Goal: Task Accomplishment & Management: Manage account settings

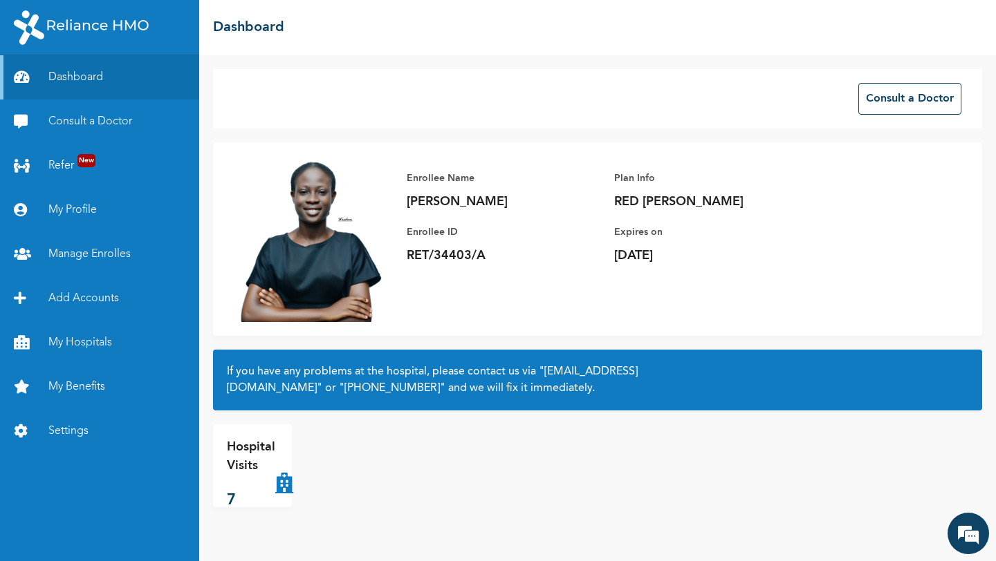
scroll to position [337, 0]
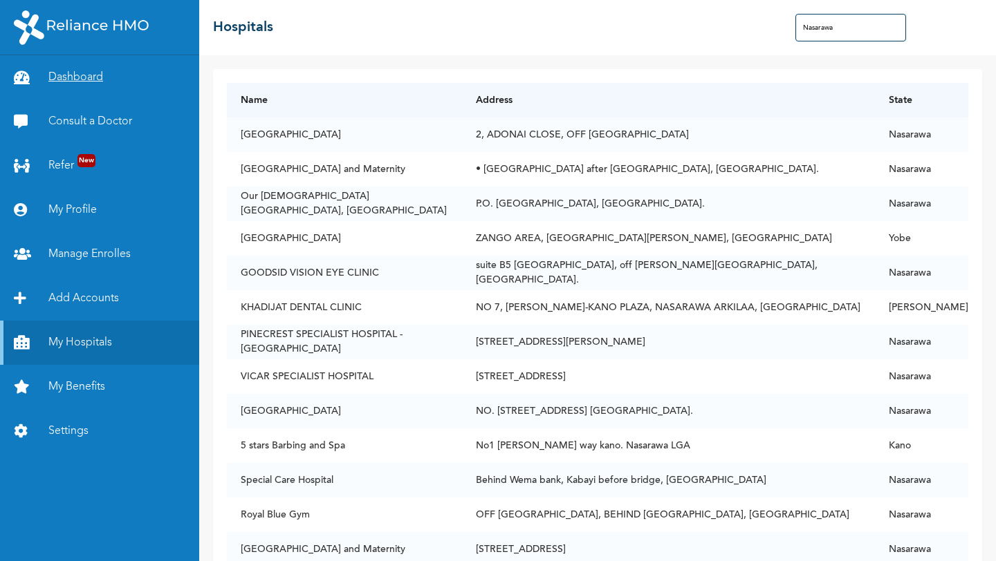
click at [92, 82] on link "Dashboard" at bounding box center [99, 77] width 199 height 44
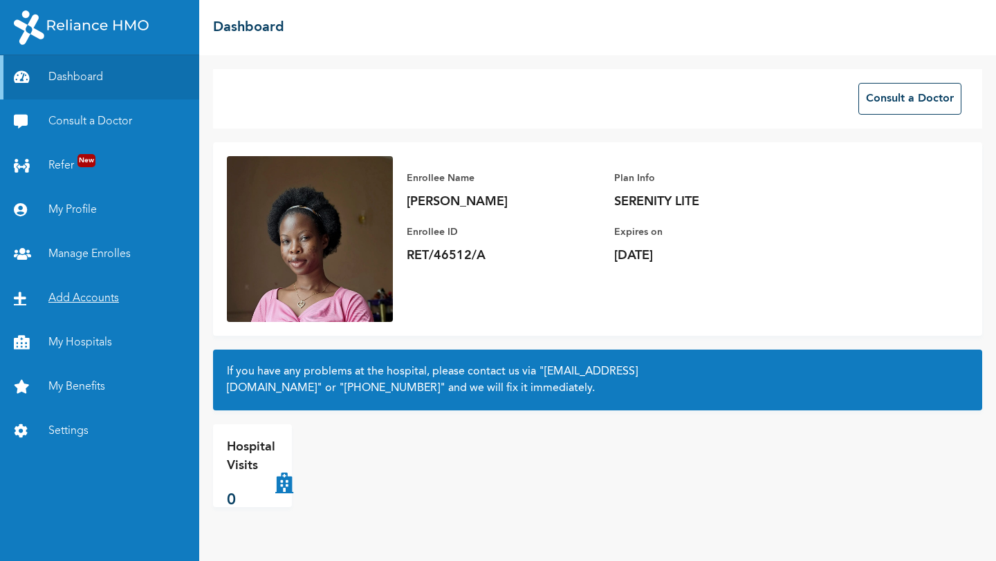
click at [89, 298] on link "Add Accounts" at bounding box center [99, 299] width 199 height 44
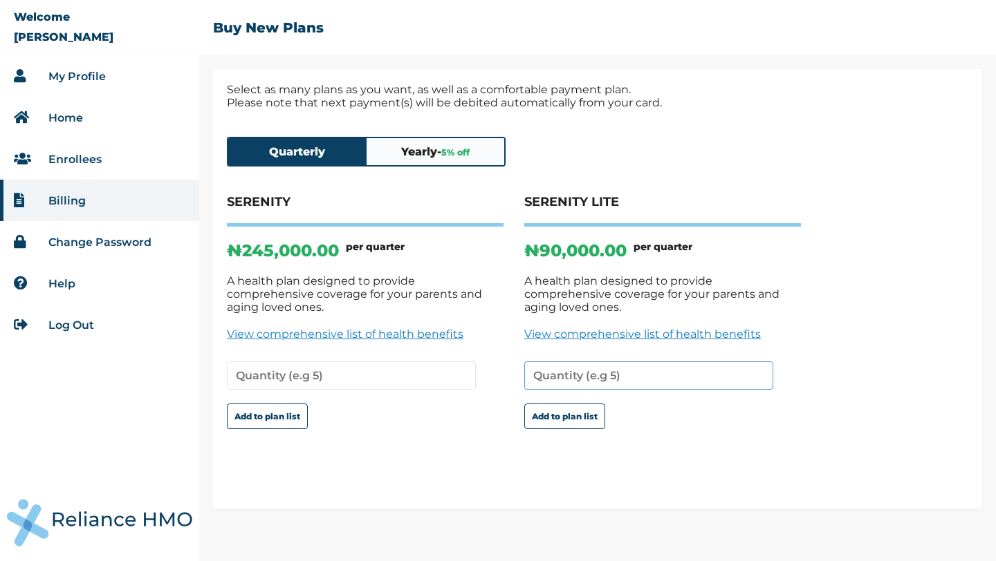
click at [596, 366] on input "number" at bounding box center [648, 376] width 249 height 28
type input "2"
click at [552, 409] on button "Add to plan list" at bounding box center [564, 417] width 81 height 26
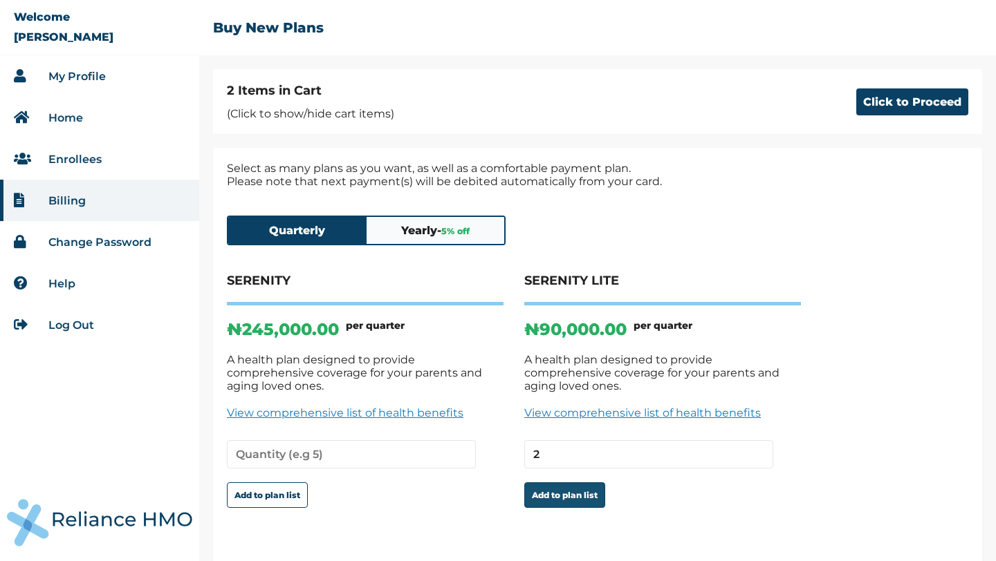
scroll to position [29, 0]
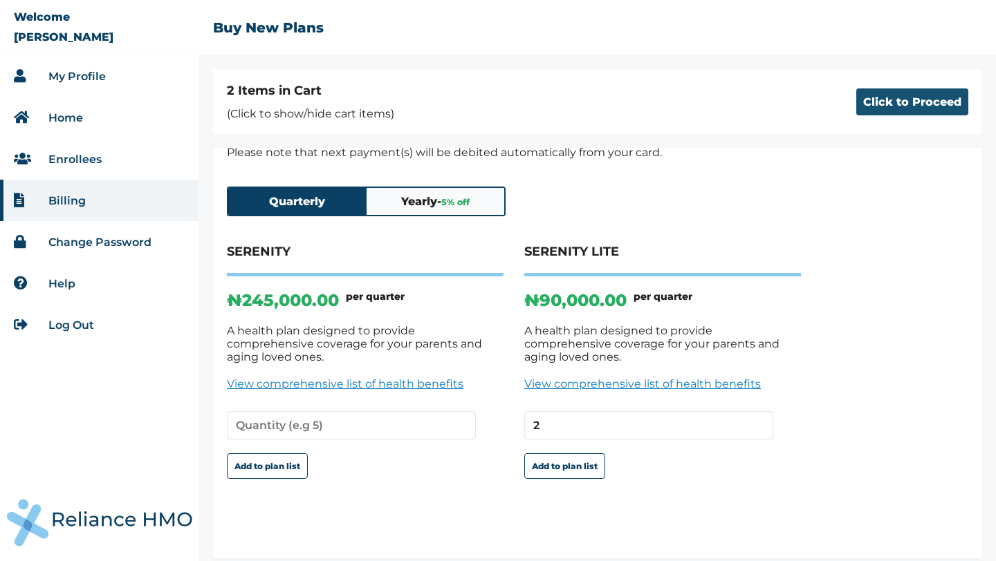
click at [873, 111] on button "Click to Proceed" at bounding box center [912, 102] width 112 height 27
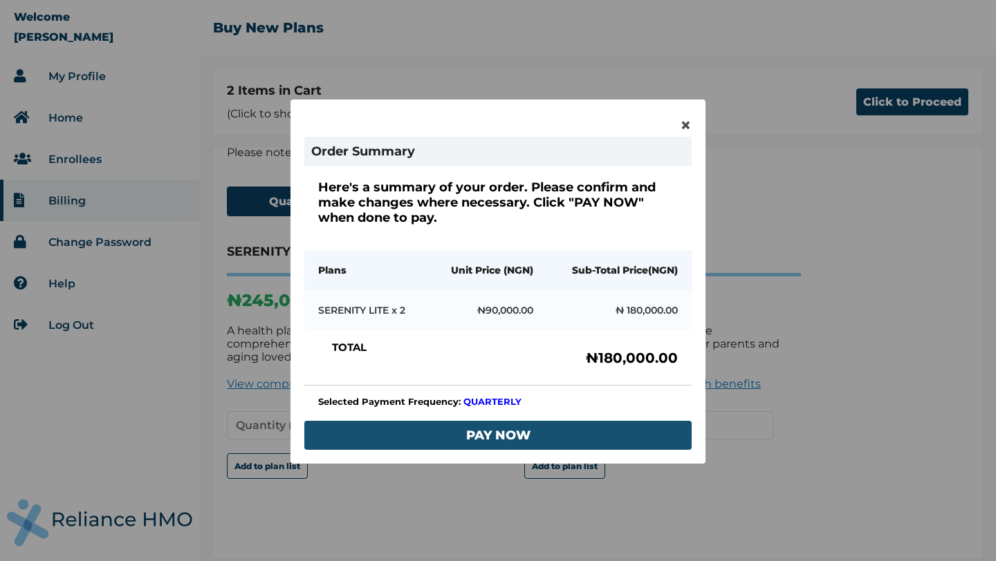
click at [465, 434] on button "PAY NOW" at bounding box center [497, 435] width 387 height 29
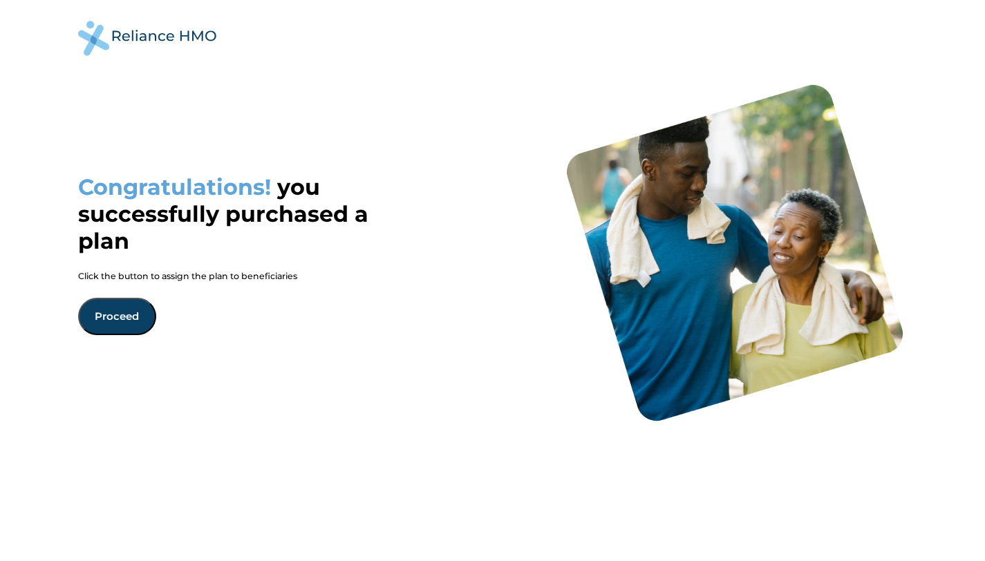
click at [97, 326] on button "Proceed" at bounding box center [117, 316] width 78 height 37
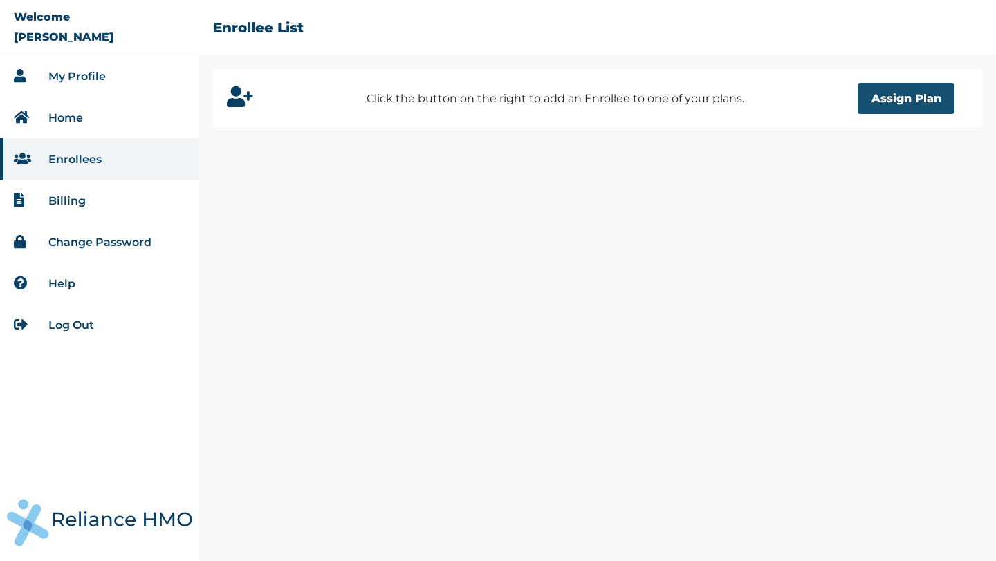
click at [906, 98] on button "Assign Plan" at bounding box center [905, 98] width 97 height 31
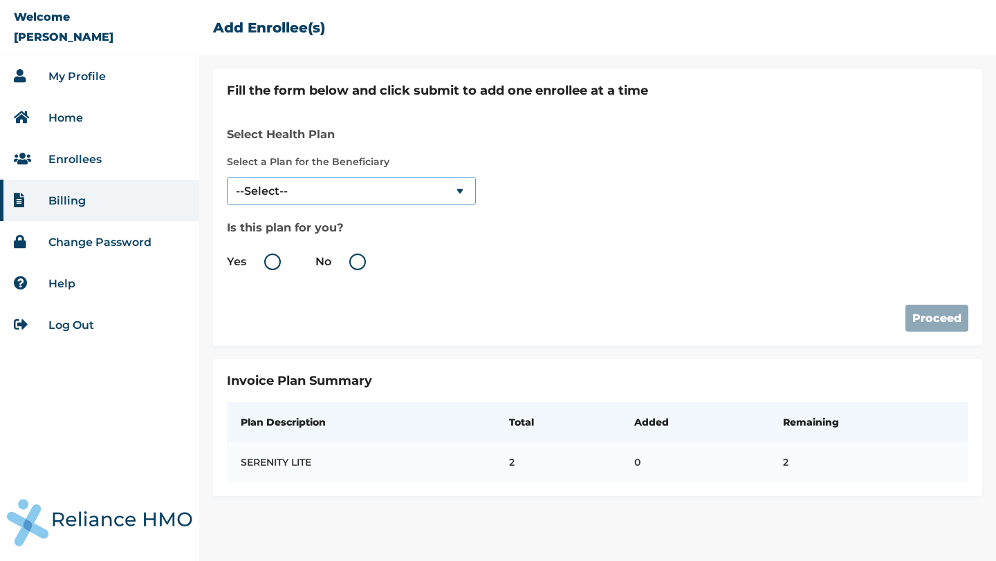
click at [449, 187] on select "--Select-- SERENITY LITE" at bounding box center [351, 191] width 249 height 28
select select "18028"
click at [227, 177] on select "--Select-- SERENITY LITE" at bounding box center [351, 191] width 249 height 28
click at [276, 265] on label "Yes" at bounding box center [257, 262] width 61 height 17
click at [260, 265] on input "Yes" at bounding box center [249, 262] width 22 height 22
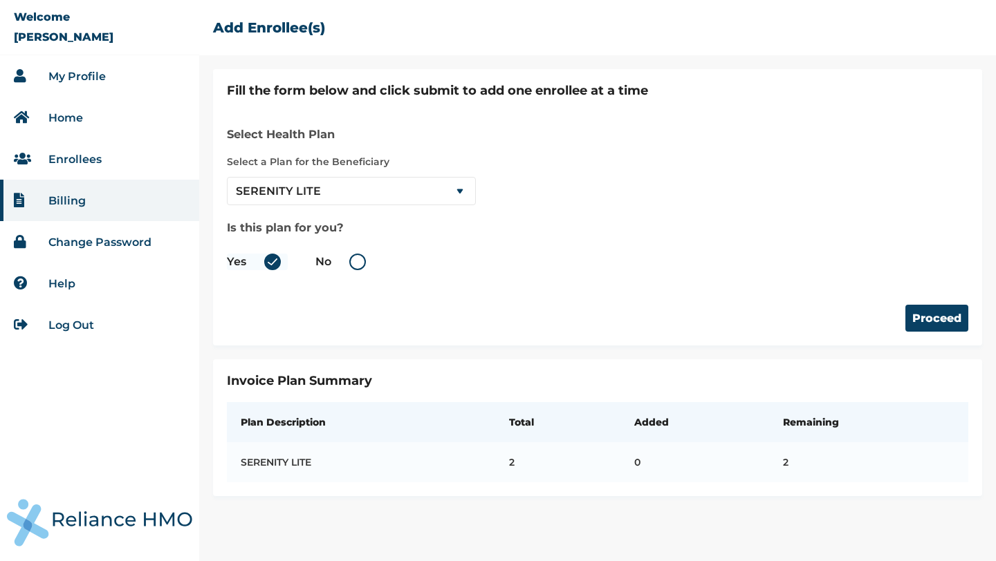
radio input "true"
click at [936, 322] on button "Proceed" at bounding box center [936, 318] width 63 height 27
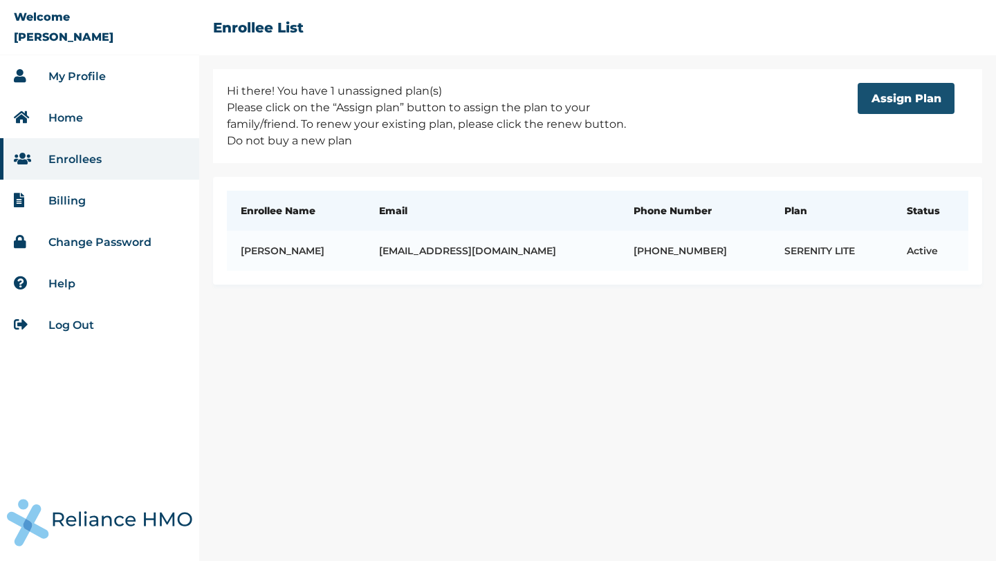
click at [878, 105] on button "Assign Plan" at bounding box center [905, 98] width 97 height 31
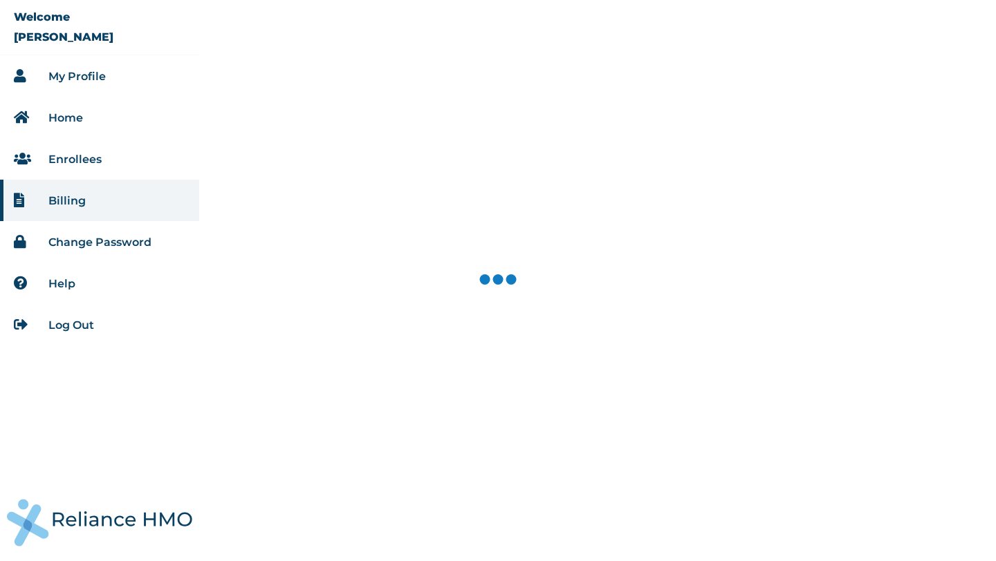
select select "18028"
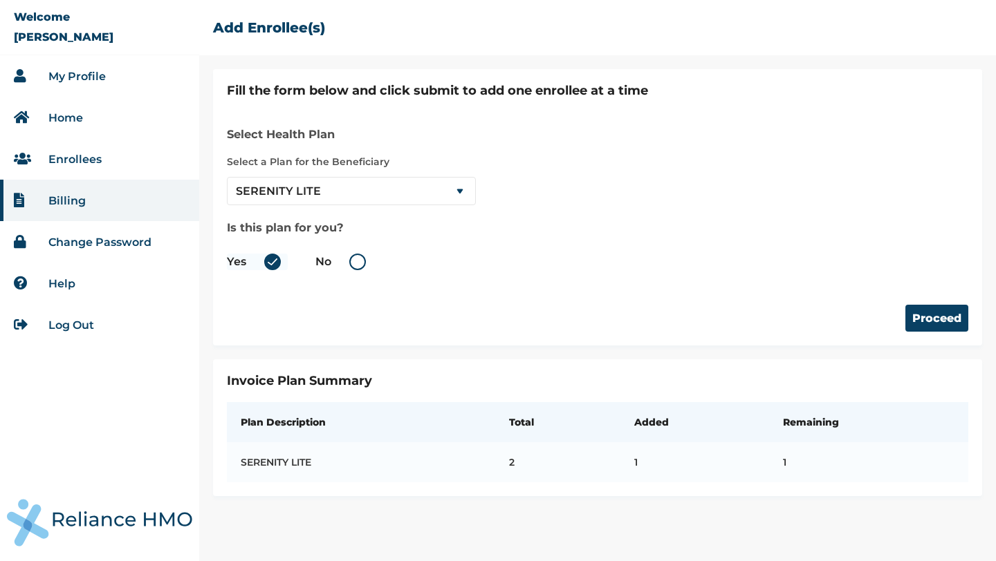
click at [68, 80] on link "My Profile" at bounding box center [76, 76] width 57 height 13
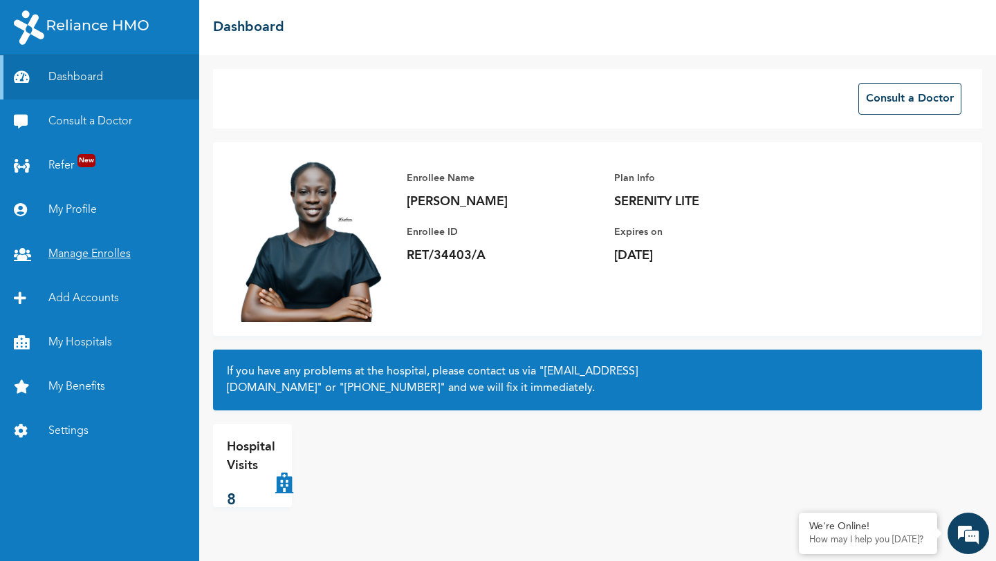
click at [96, 252] on link "Manage Enrolles" at bounding box center [99, 254] width 199 height 44
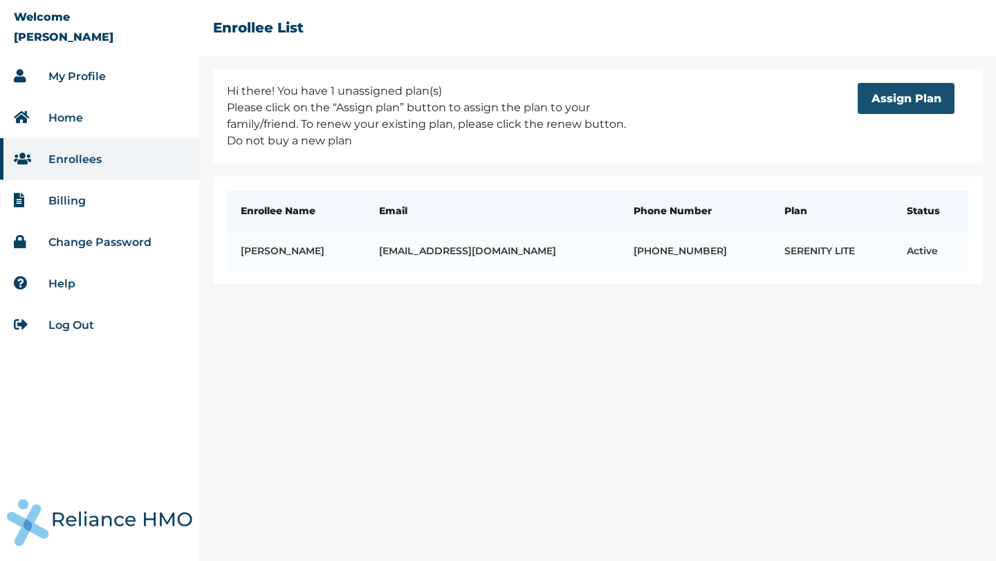
click at [879, 106] on button "Assign Plan" at bounding box center [905, 98] width 97 height 31
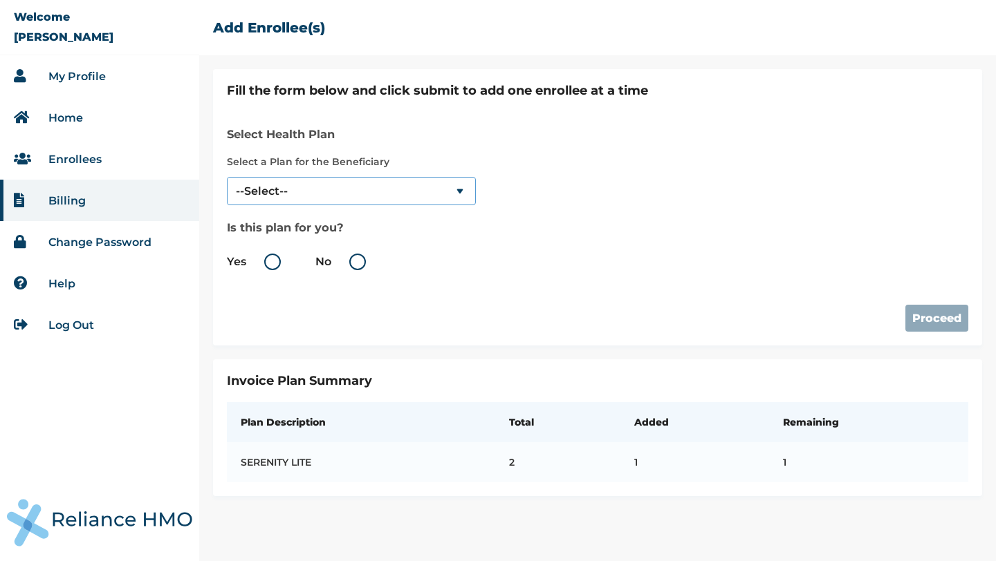
click at [456, 193] on select "--Select-- SERENITY LITE" at bounding box center [351, 191] width 249 height 28
select select "18028"
click at [227, 177] on select "--Select-- SERENITY LITE" at bounding box center [351, 191] width 249 height 28
click at [348, 257] on label "No" at bounding box center [343, 262] width 57 height 17
click at [345, 257] on input "No" at bounding box center [334, 262] width 22 height 22
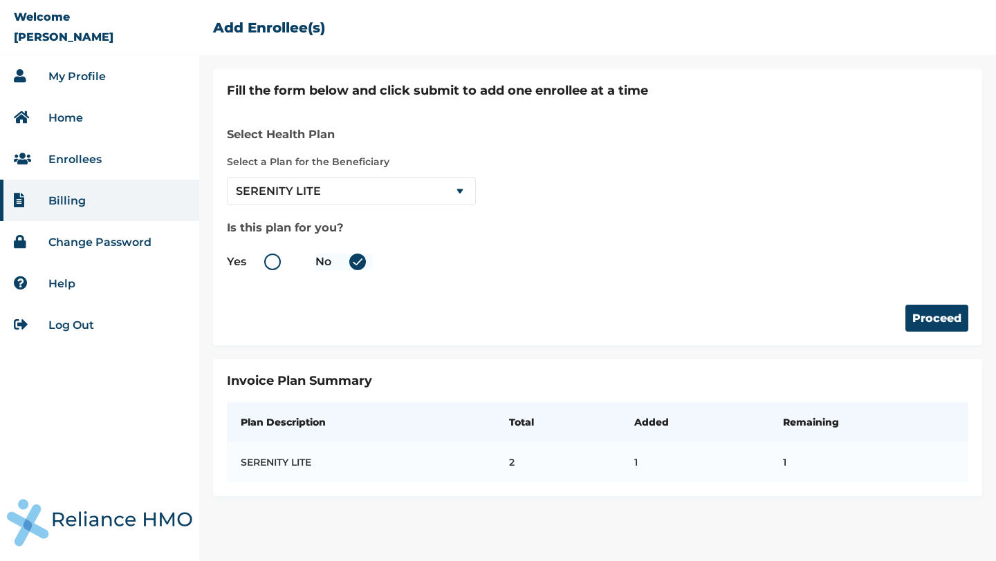
radio input "true"
click at [940, 323] on button "Proceed" at bounding box center [936, 318] width 63 height 27
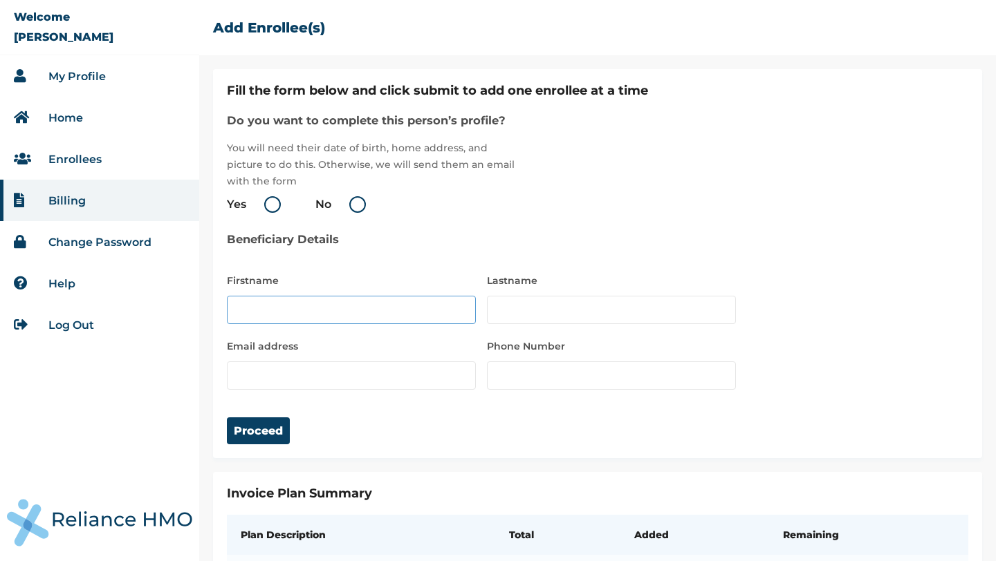
click at [399, 320] on input "text" at bounding box center [351, 310] width 249 height 28
type input "ADEYINKA"
click at [554, 305] on input "text" at bounding box center [611, 310] width 249 height 28
type input "ADEPOJU"
click at [350, 373] on input "email" at bounding box center [351, 376] width 249 height 28
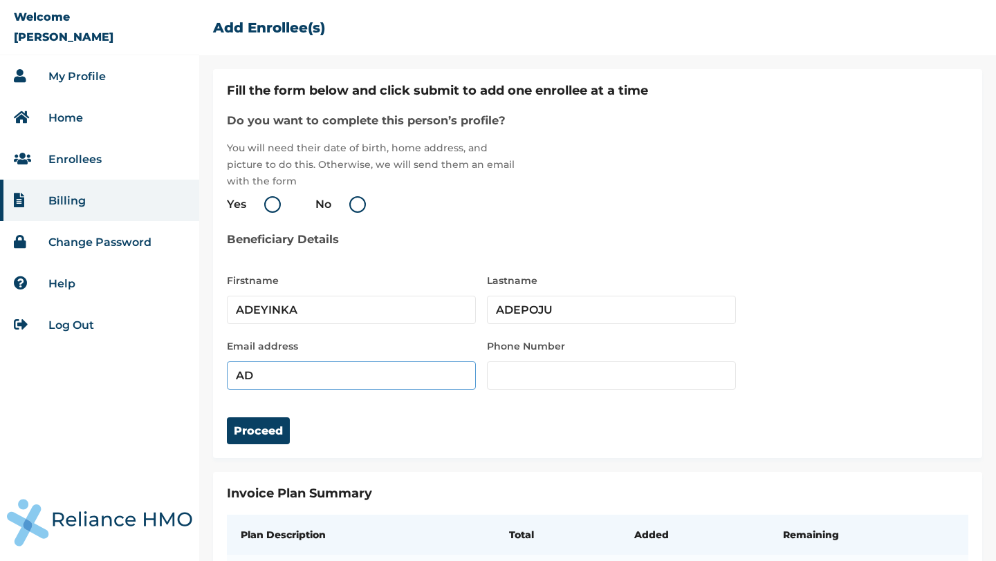
type input "A"
type input "adebalanced@yahoo.com"
click at [567, 379] on input "number" at bounding box center [611, 376] width 249 height 28
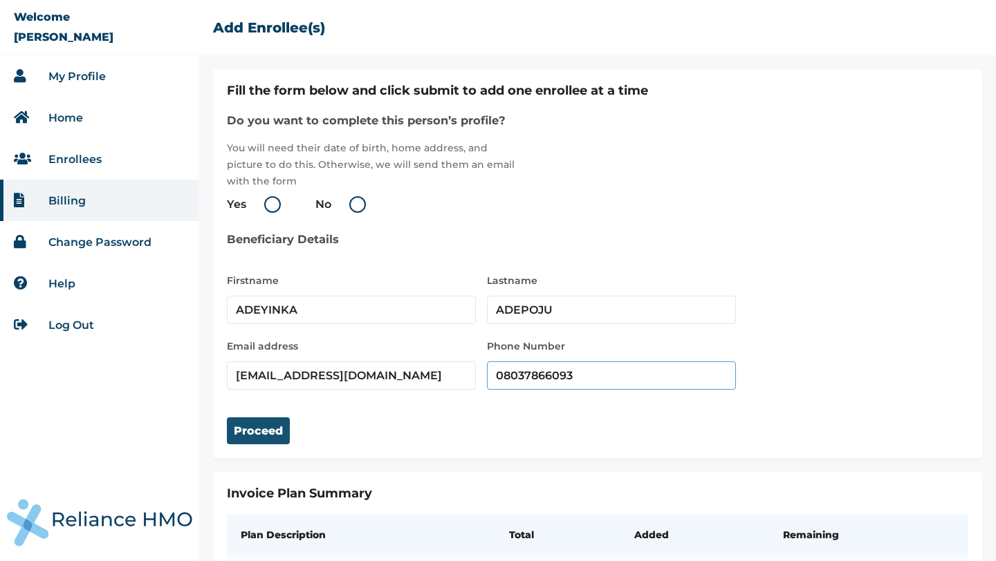
type input "08037866093"
click at [274, 428] on button "Proceed" at bounding box center [258, 431] width 63 height 27
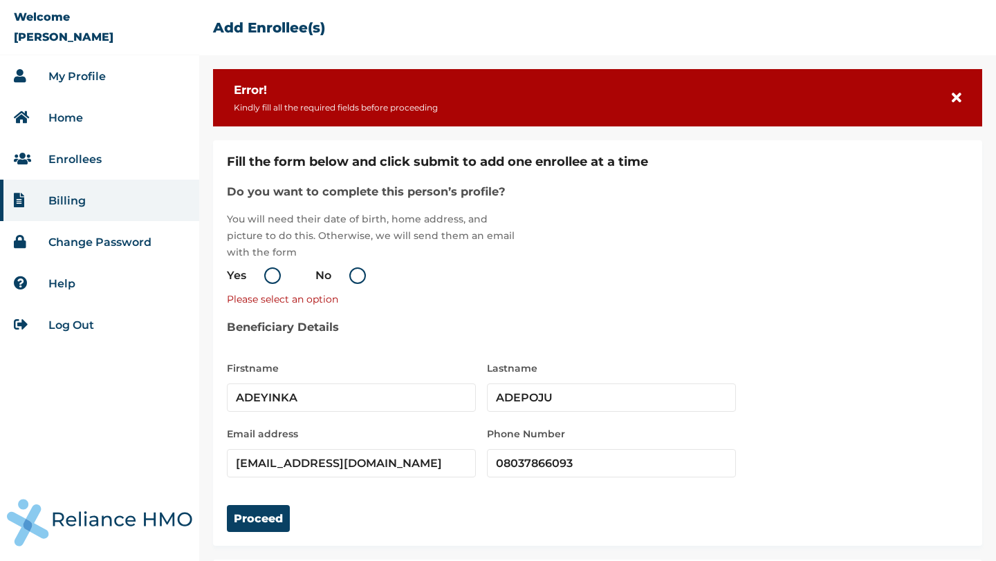
click at [268, 279] on label "Yes" at bounding box center [257, 276] width 61 height 17
click at [260, 279] on input "Yes" at bounding box center [249, 276] width 22 height 22
radio input "true"
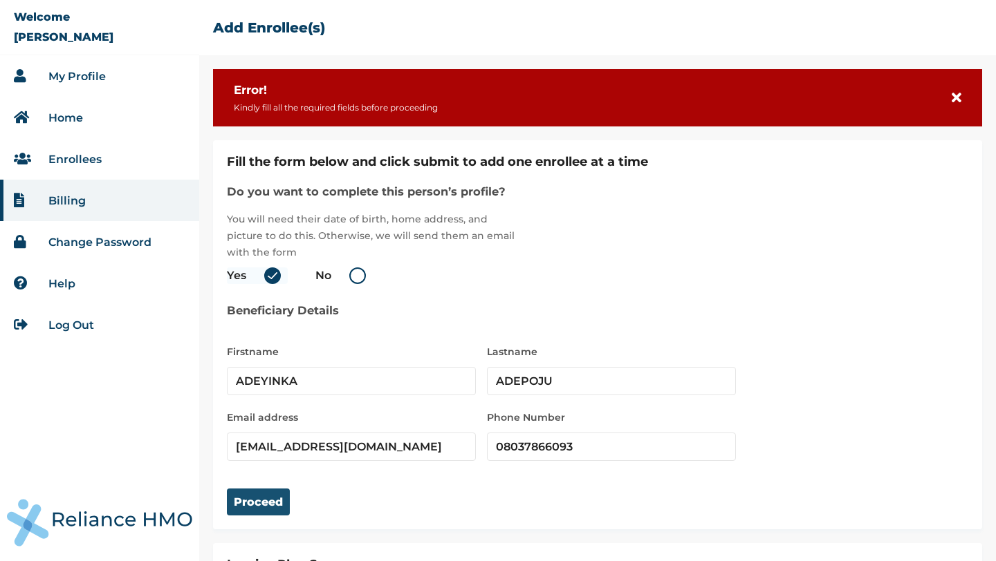
click at [283, 503] on button "Proceed" at bounding box center [258, 502] width 63 height 27
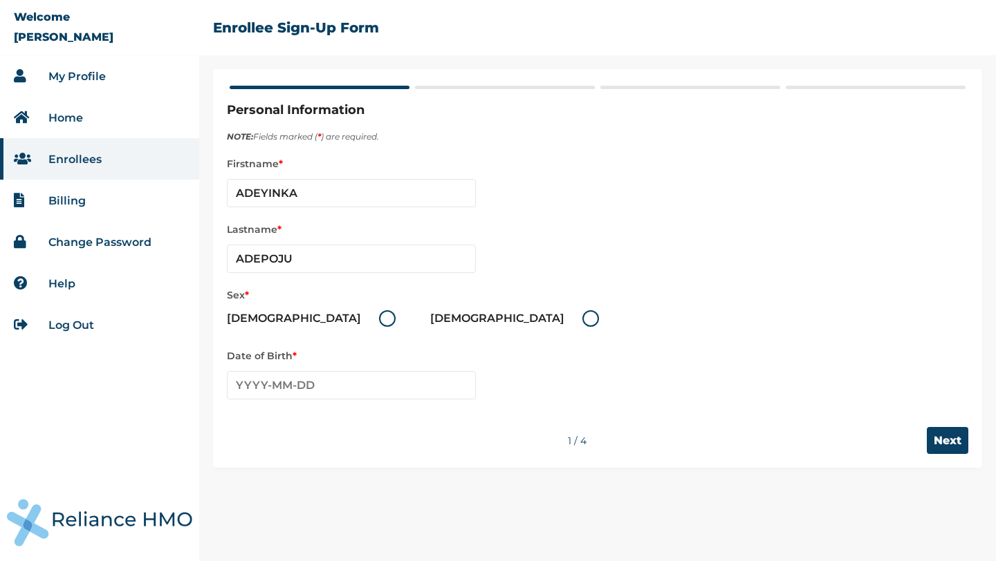
click at [281, 319] on label "Male" at bounding box center [315, 318] width 176 height 17
click at [360, 319] on input "Male" at bounding box center [371, 319] width 22 height 22
radio input "true"
click at [301, 388] on input "text" at bounding box center [351, 385] width 249 height 28
click at [340, 409] on th "2020-2029" at bounding box center [351, 413] width 212 height 19
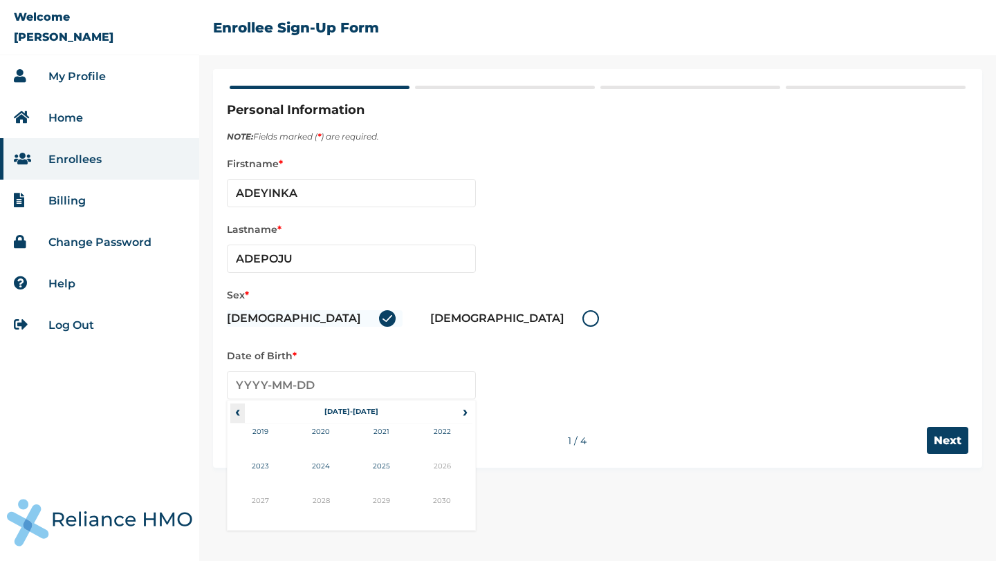
click at [241, 413] on span "‹" at bounding box center [237, 412] width 15 height 17
click at [241, 416] on span "‹" at bounding box center [237, 412] width 15 height 17
click at [234, 414] on span "‹" at bounding box center [237, 412] width 15 height 17
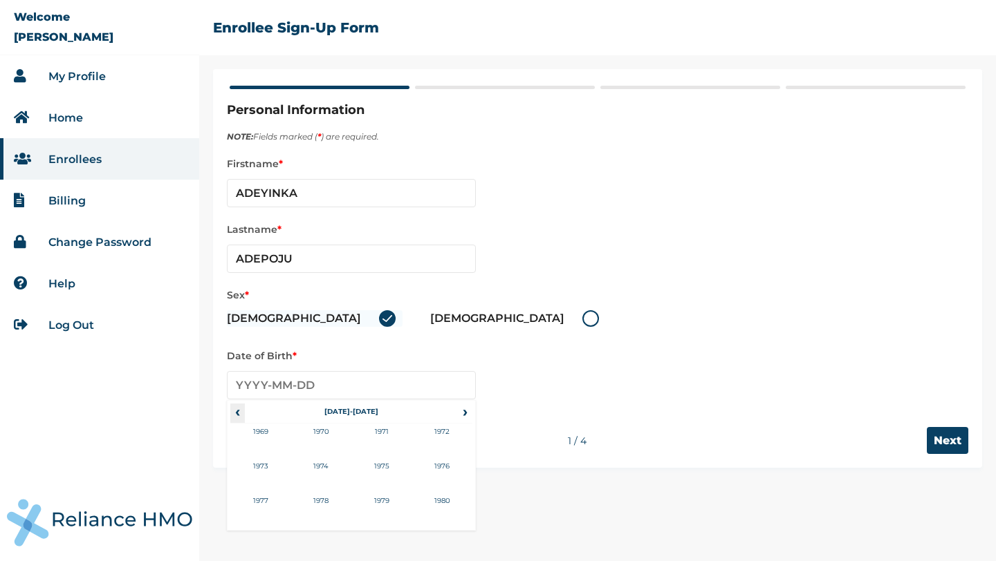
click at [239, 415] on span "‹" at bounding box center [237, 412] width 15 height 17
click at [437, 445] on td "1962" at bounding box center [442, 441] width 61 height 35
click at [273, 499] on td "Sep" at bounding box center [260, 510] width 61 height 35
click at [423, 501] on td "21" at bounding box center [420, 510] width 35 height 19
type input "1962-09-21"
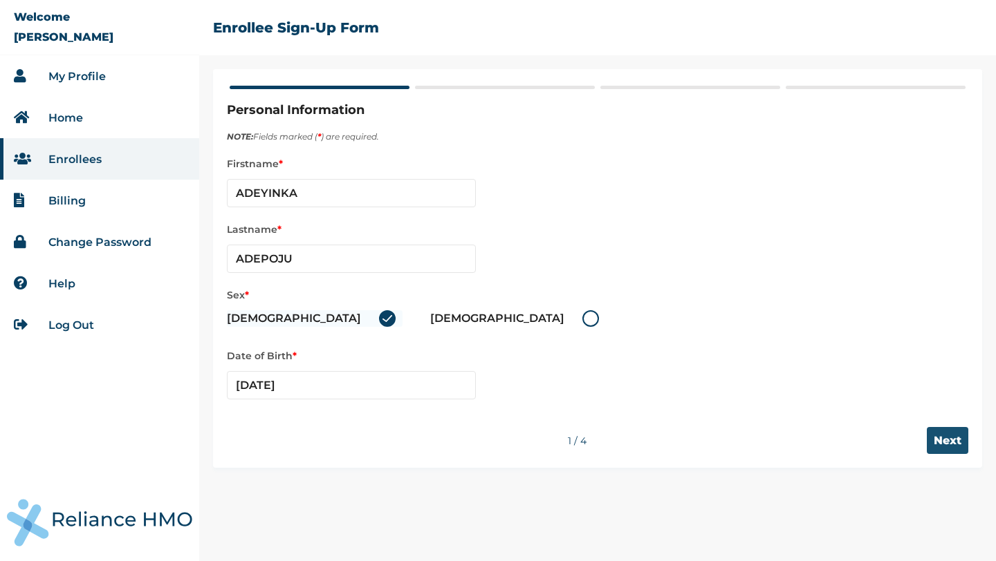
click at [944, 445] on input "Next" at bounding box center [947, 440] width 41 height 27
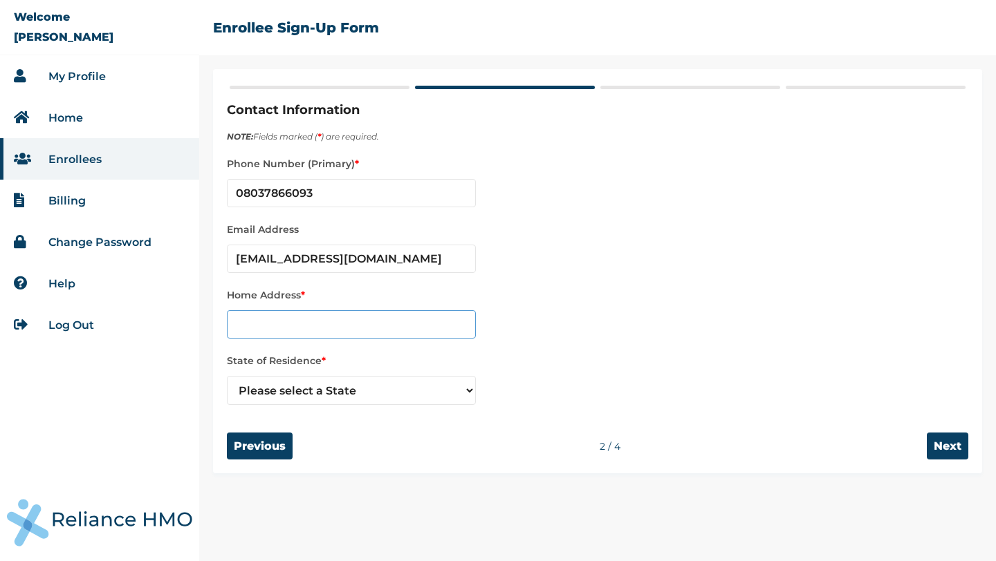
click at [360, 328] on input "text" at bounding box center [351, 324] width 249 height 28
type input "No 24, W.F. Kumuyi Street,"
select select "15"
click at [463, 389] on select "Please select a State Abia Abuja (FCT) Adamawa Akwa Ibom Anambra Bauchi Bayelsa…" at bounding box center [351, 390] width 249 height 29
drag, startPoint x: 413, startPoint y: 322, endPoint x: 142, endPoint y: 329, distance: 271.1
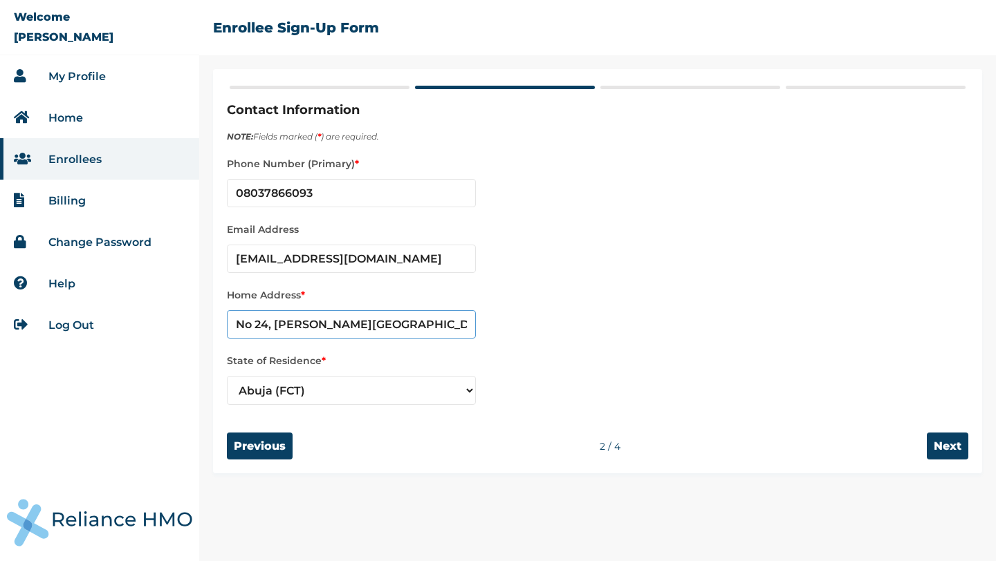
click at [142, 329] on div "Welcome DEBORAH ADEPOJU My Profile Home Enrollees Billing Change Password Help …" at bounding box center [498, 280] width 996 height 561
type input "Behind Grandcom FIlling station, Ado"
click at [947, 444] on input "Next" at bounding box center [947, 446] width 41 height 27
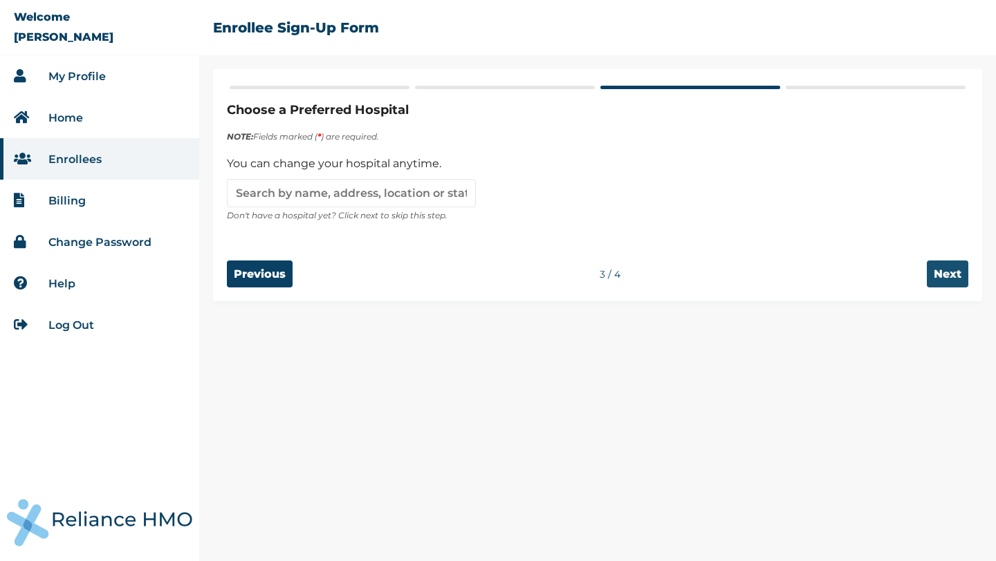
click at [949, 276] on input "Next" at bounding box center [947, 274] width 41 height 27
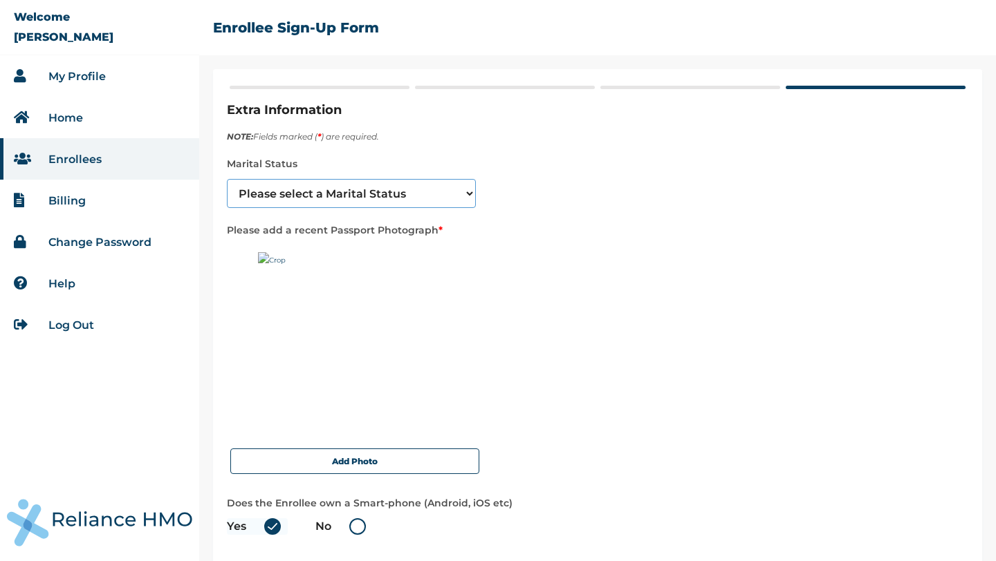
click at [468, 196] on select "Please select a Marital Status Single Married Divorced Widow/Widower" at bounding box center [351, 193] width 249 height 29
select select "2"
click at [227, 179] on select "Please select a Marital Status Single Married Divorced Widow/Widower" at bounding box center [351, 193] width 249 height 29
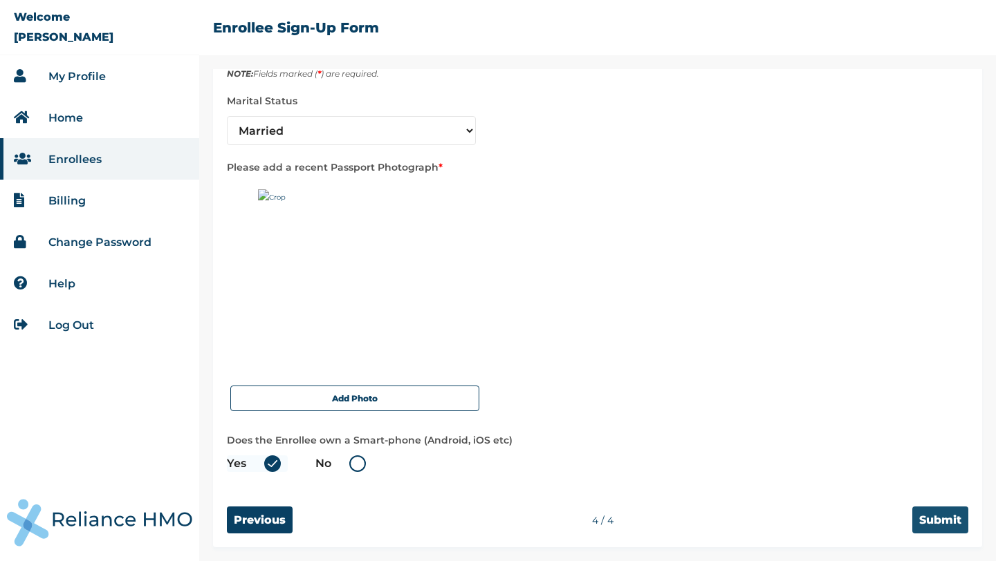
click at [922, 528] on input "Submit" at bounding box center [940, 520] width 56 height 27
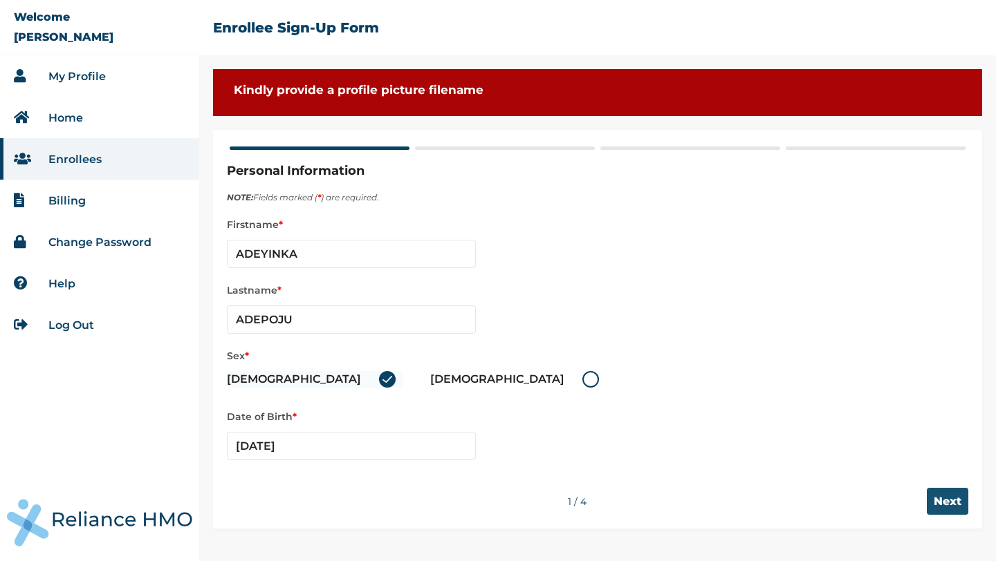
click at [942, 503] on input "Next" at bounding box center [947, 501] width 41 height 27
select select "15"
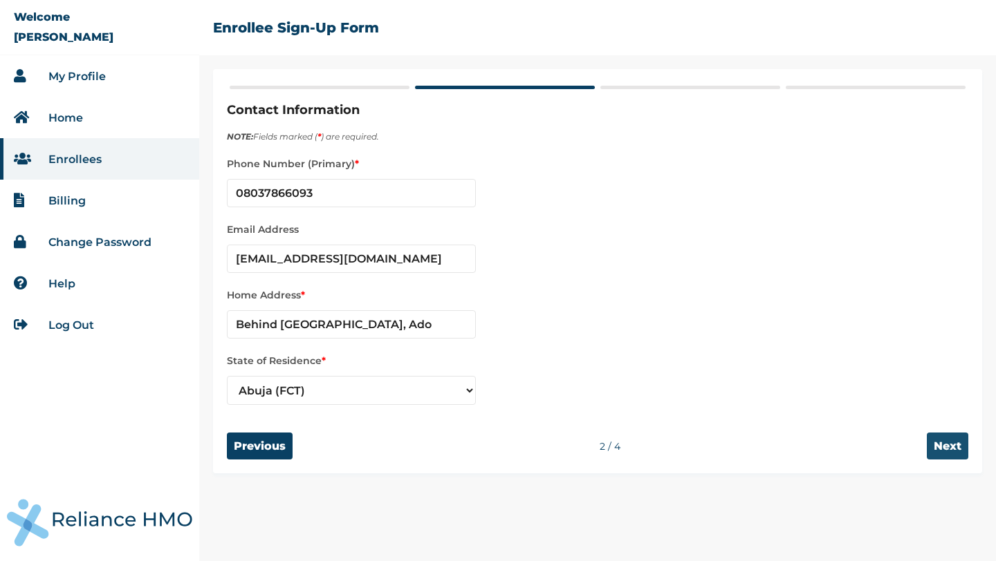
click at [952, 452] on input "Next" at bounding box center [947, 446] width 41 height 27
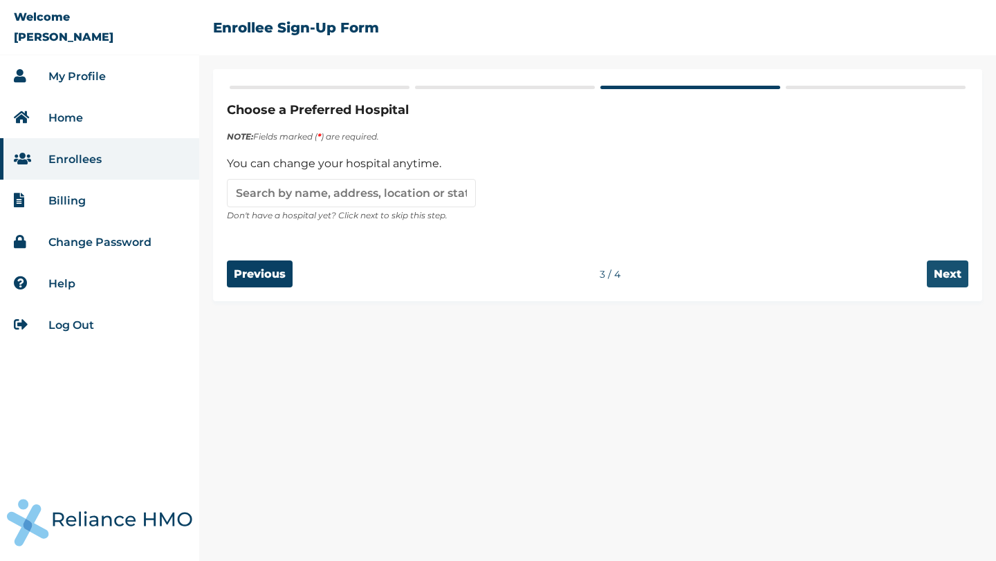
click at [948, 280] on input "Next" at bounding box center [947, 274] width 41 height 27
select select "2"
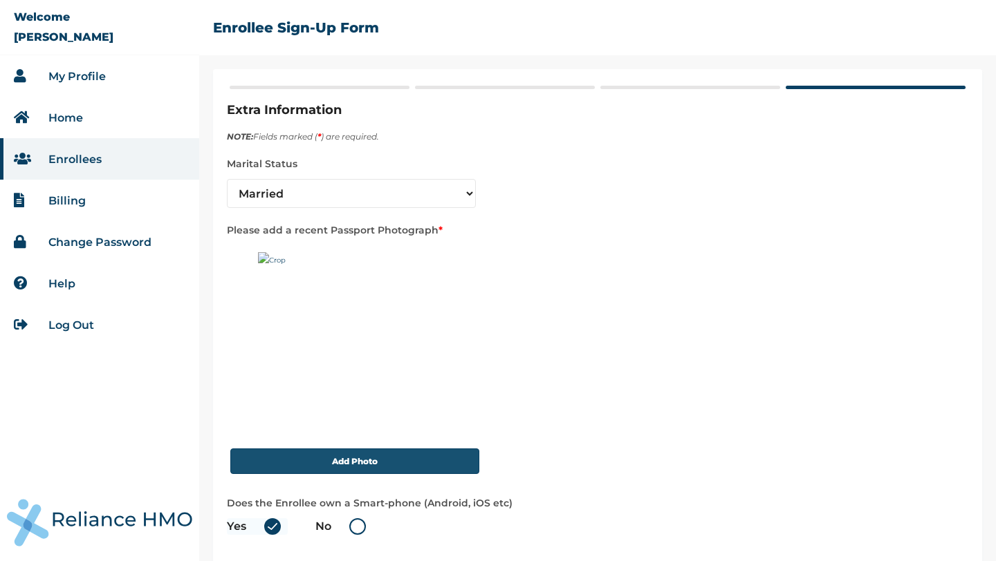
click at [384, 466] on button "Add Photo" at bounding box center [354, 462] width 249 height 26
click at [285, 451] on button "Add Photo" at bounding box center [354, 462] width 249 height 26
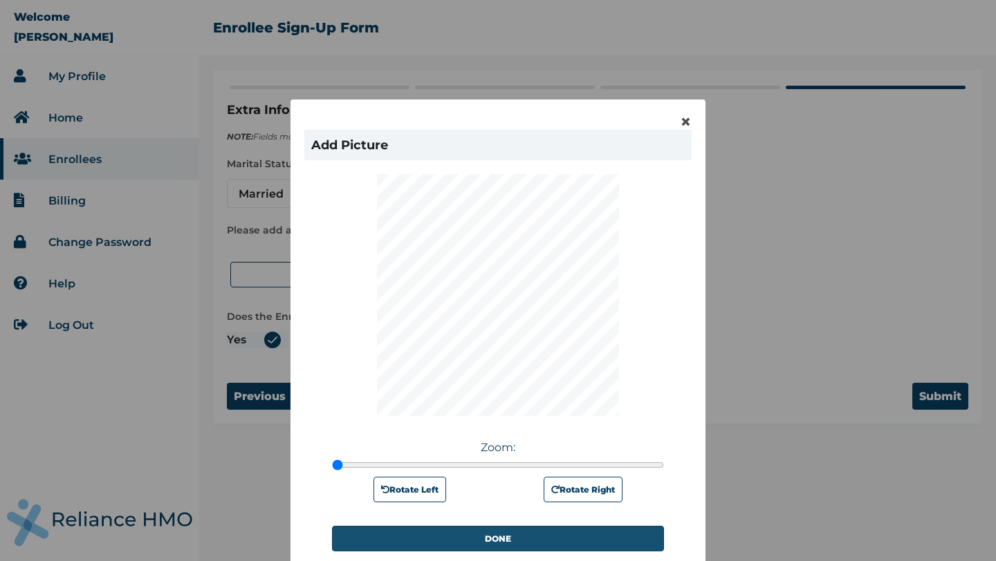
click at [537, 538] on button "DONE" at bounding box center [498, 539] width 332 height 26
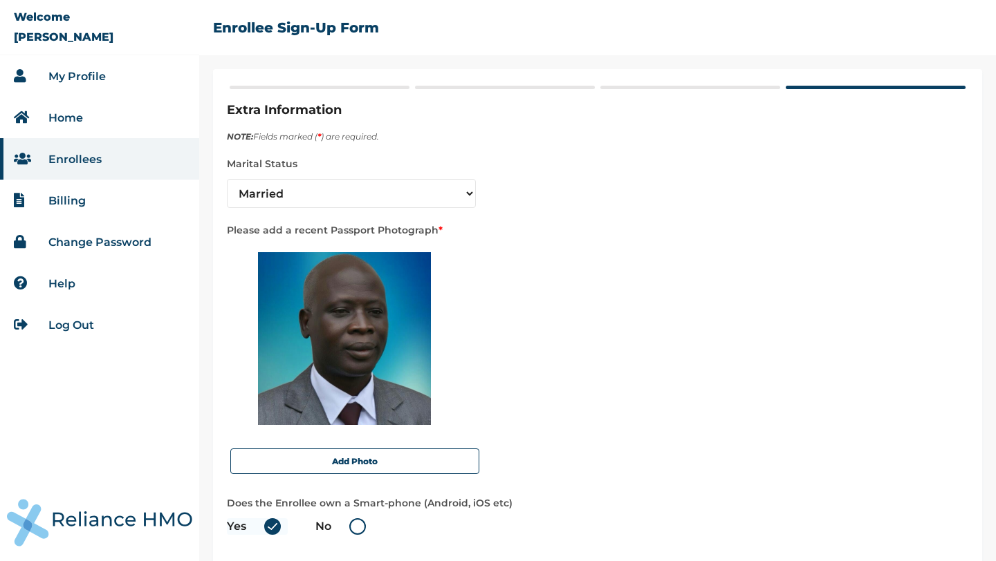
scroll to position [63, 0]
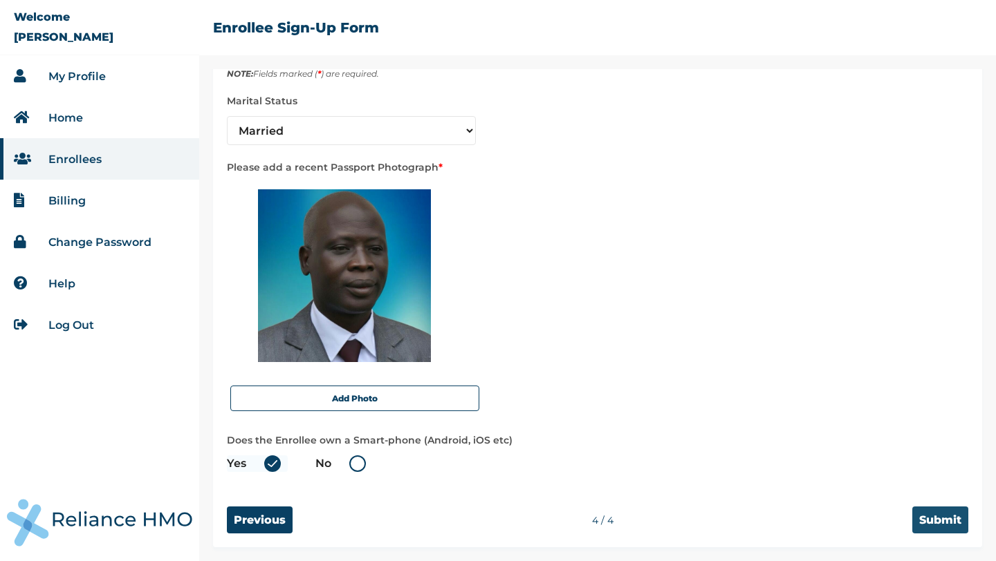
click at [931, 519] on input "Submit" at bounding box center [940, 520] width 56 height 27
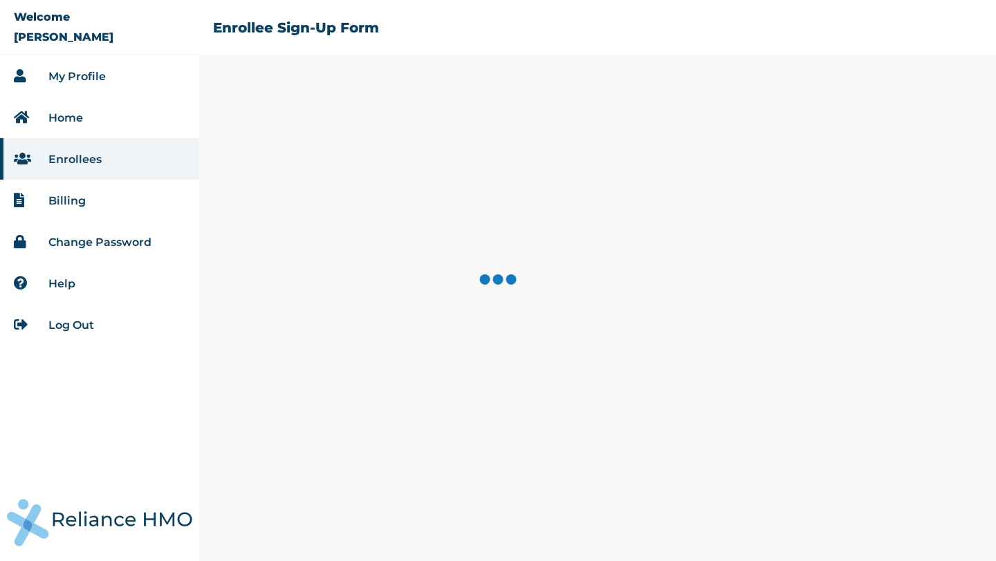
scroll to position [0, 0]
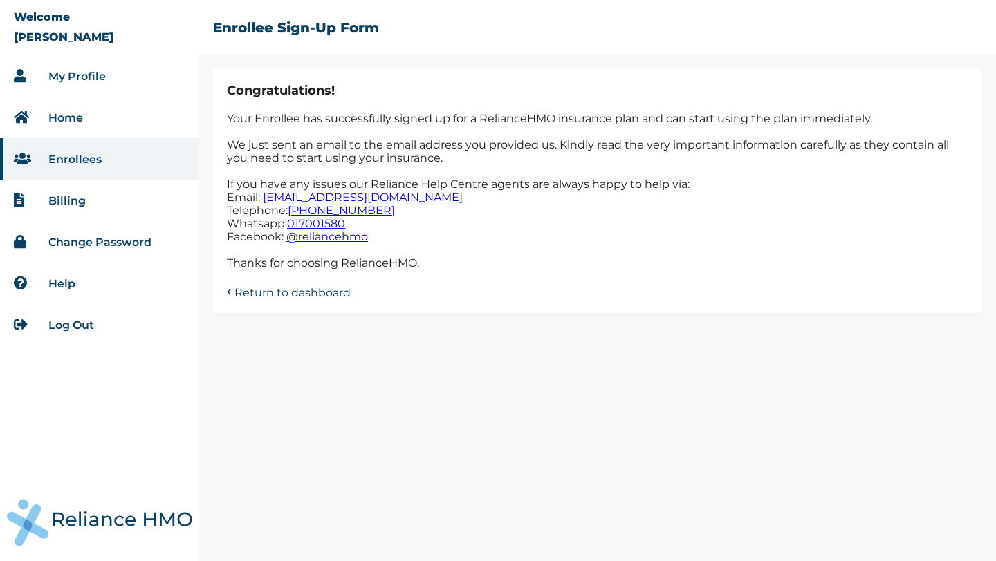
click at [273, 296] on link "Return to dashboard" at bounding box center [292, 291] width 116 height 16
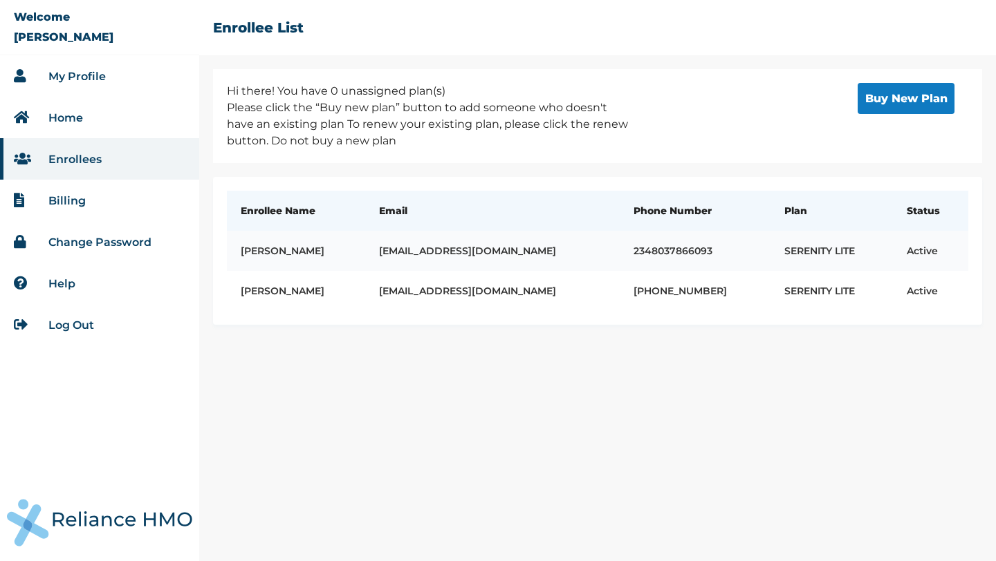
click at [303, 252] on td "ADEYINKA ADEPOJU" at bounding box center [296, 251] width 138 height 40
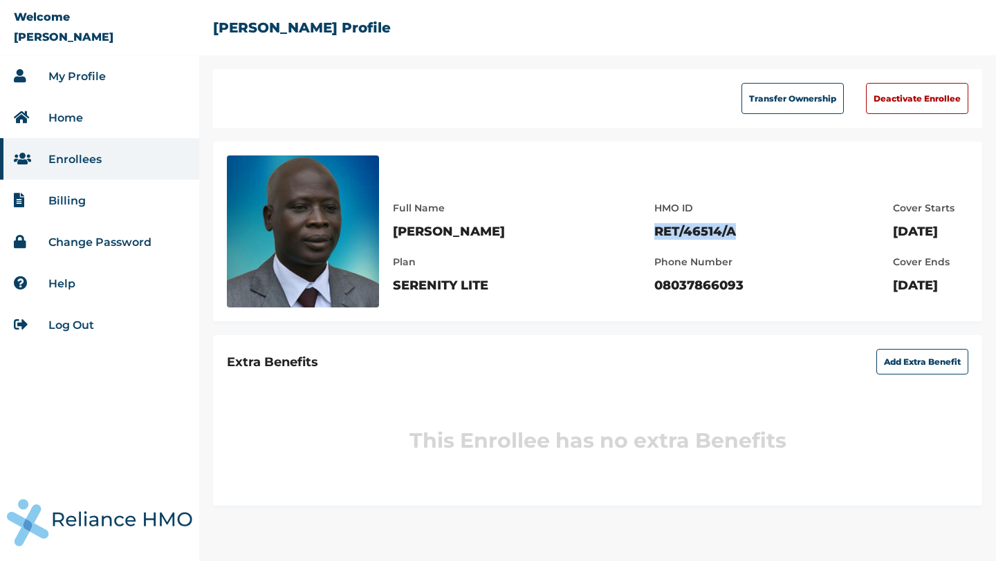
drag, startPoint x: 700, startPoint y: 230, endPoint x: 578, endPoint y: 232, distance: 122.4
click at [578, 232] on div "Full Name ADEYINKA ADEPOJU Plan SERENITY LITE HMO ID RET/46514/A Phone Number 0…" at bounding box center [680, 240] width 575 height 108
click at [564, 250] on div "Full Name ADEYINKA ADEPOJU Plan SERENITY LITE HMO ID RET/46514/A Phone Number 0…" at bounding box center [680, 240] width 575 height 108
drag, startPoint x: 593, startPoint y: 232, endPoint x: 694, endPoint y: 230, distance: 101.0
click at [694, 229] on div "Full Name ADEYINKA ADEPOJU Plan SERENITY LITE HMO ID RET/46514/A Phone Number 0…" at bounding box center [680, 240] width 575 height 108
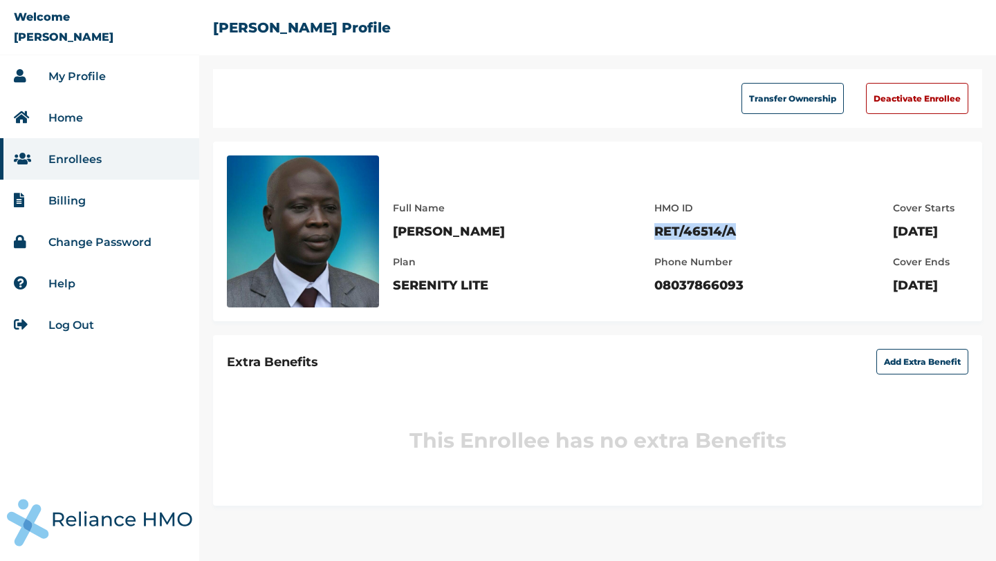
copy p "RET/46514/A"
click at [69, 117] on link "Home" at bounding box center [65, 117] width 35 height 13
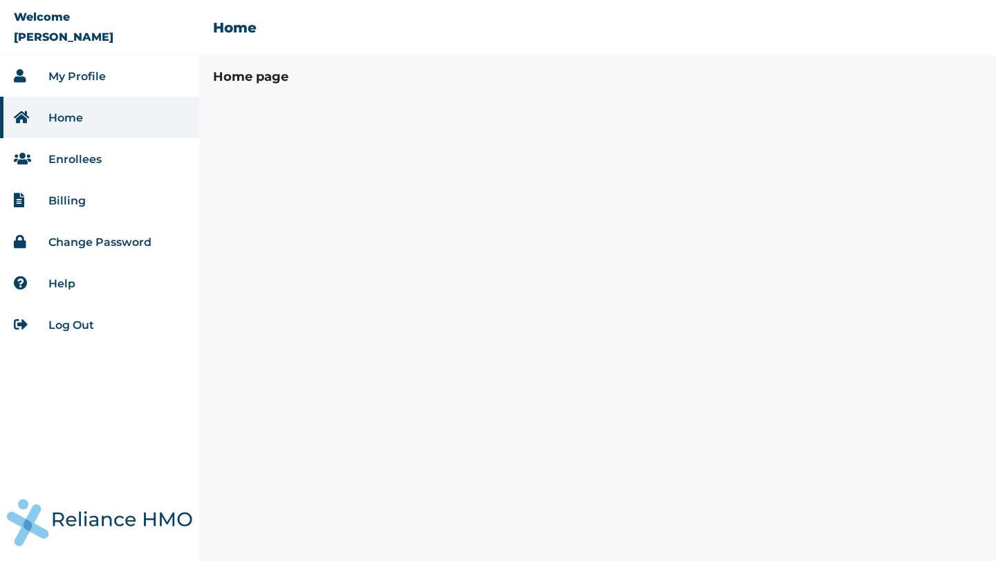
click at [78, 207] on link "Billing" at bounding box center [66, 200] width 37 height 13
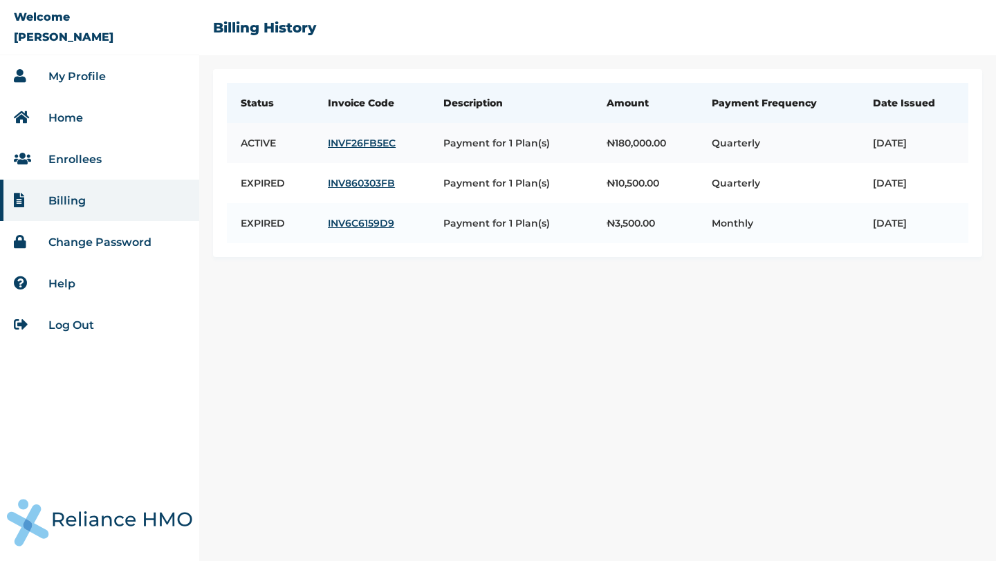
click at [337, 145] on link "INVF26FB5EC" at bounding box center [372, 143] width 88 height 12
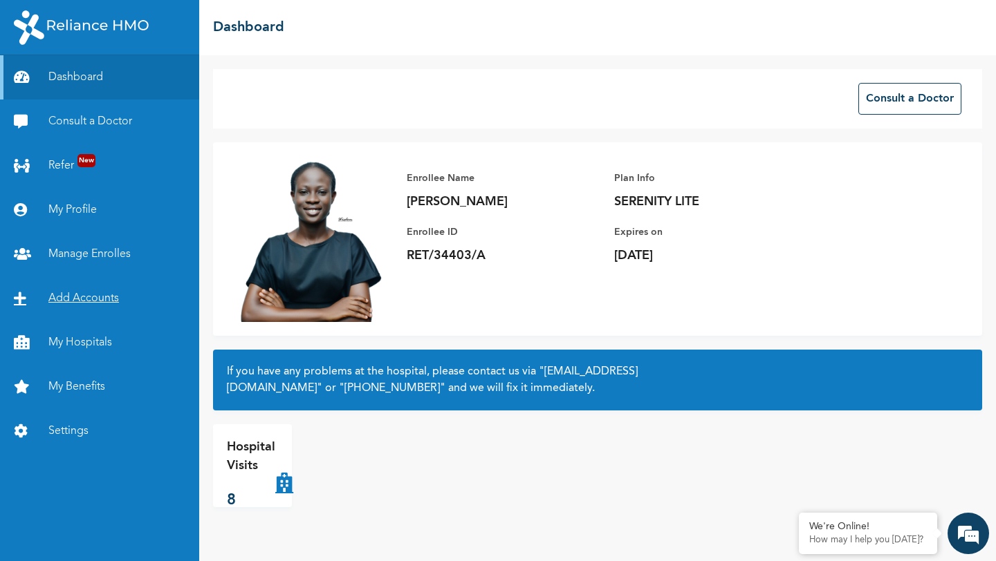
click at [99, 301] on link "Add Accounts" at bounding box center [99, 299] width 199 height 44
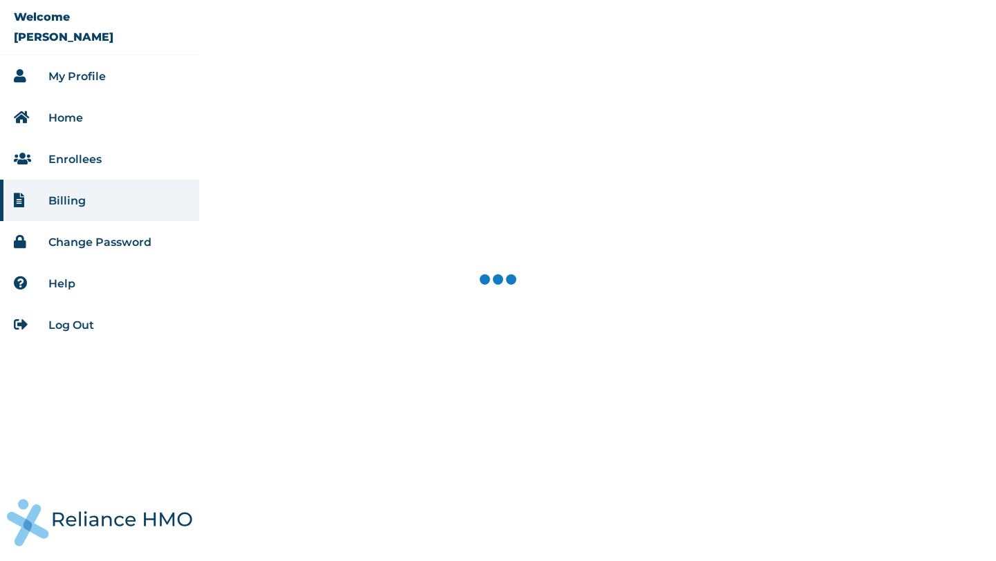
click at [75, 162] on link "Enrollees" at bounding box center [74, 159] width 53 height 13
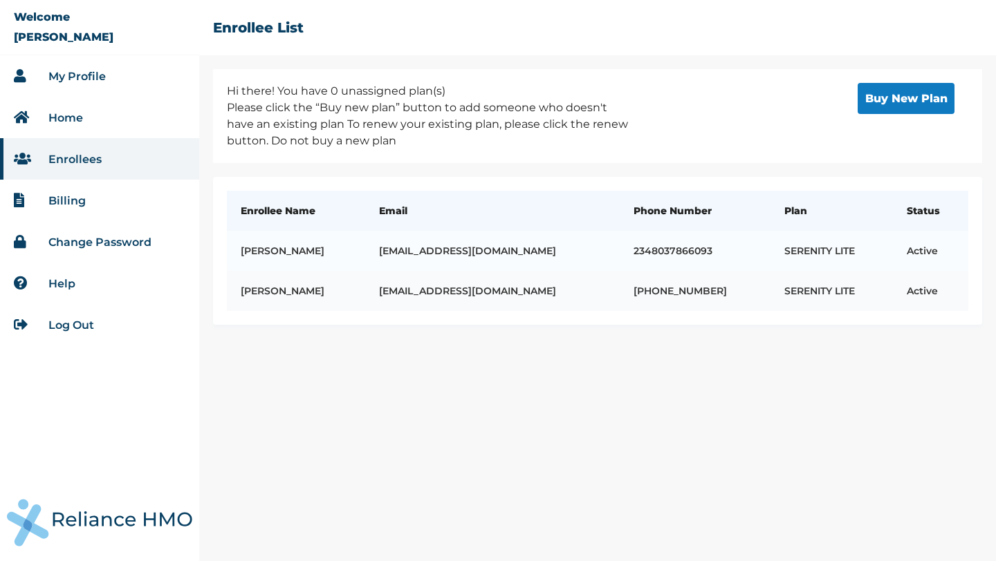
click at [360, 289] on td "Deborah Adepoju" at bounding box center [296, 291] width 138 height 40
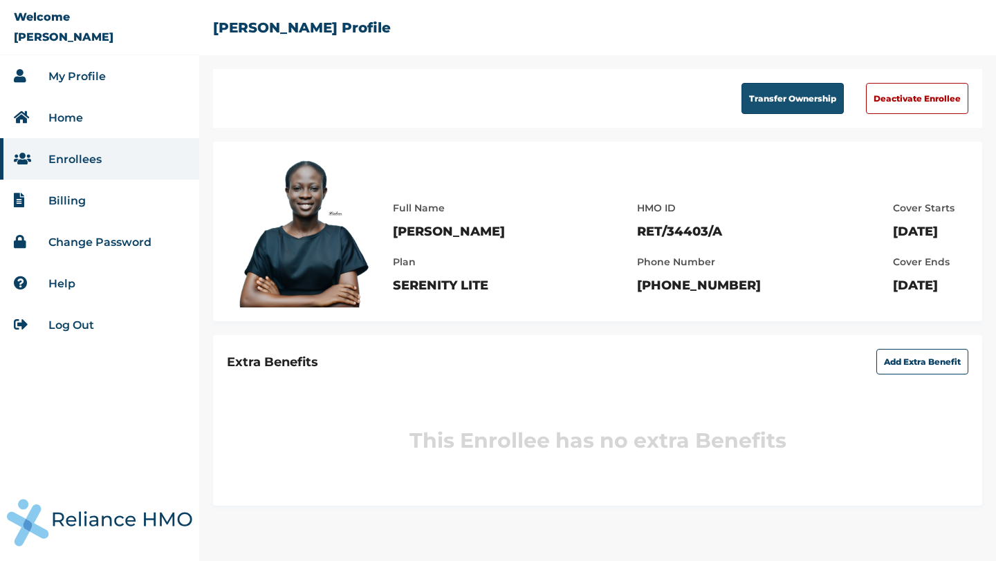
click at [798, 98] on button "Transfer Ownership" at bounding box center [792, 98] width 102 height 31
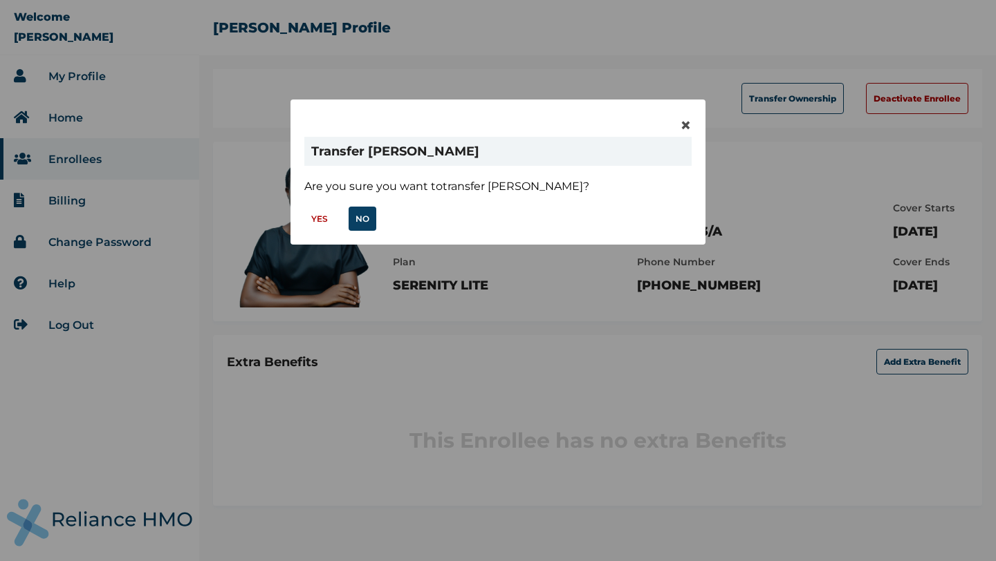
click at [321, 224] on button "YES" at bounding box center [319, 219] width 30 height 24
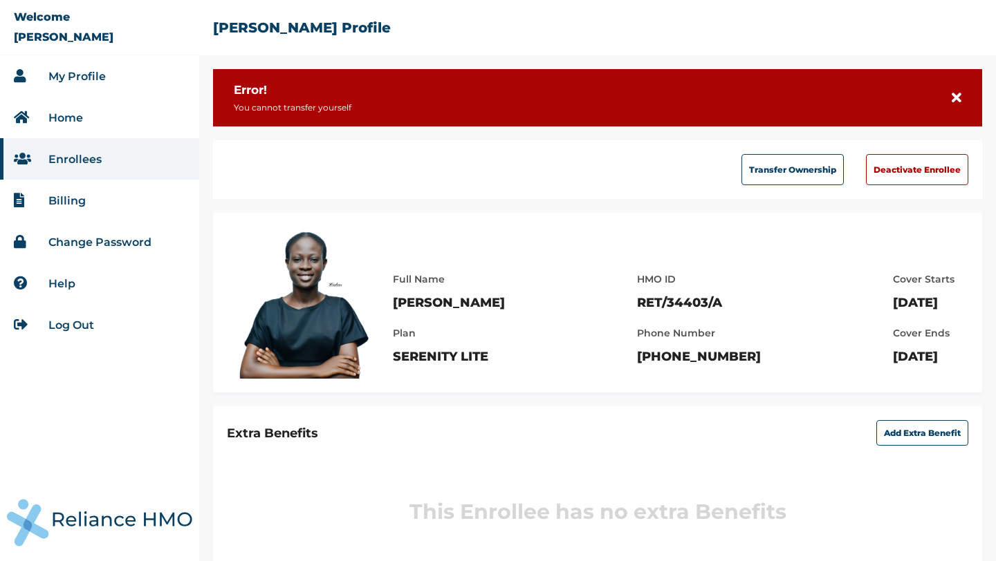
scroll to position [41, 0]
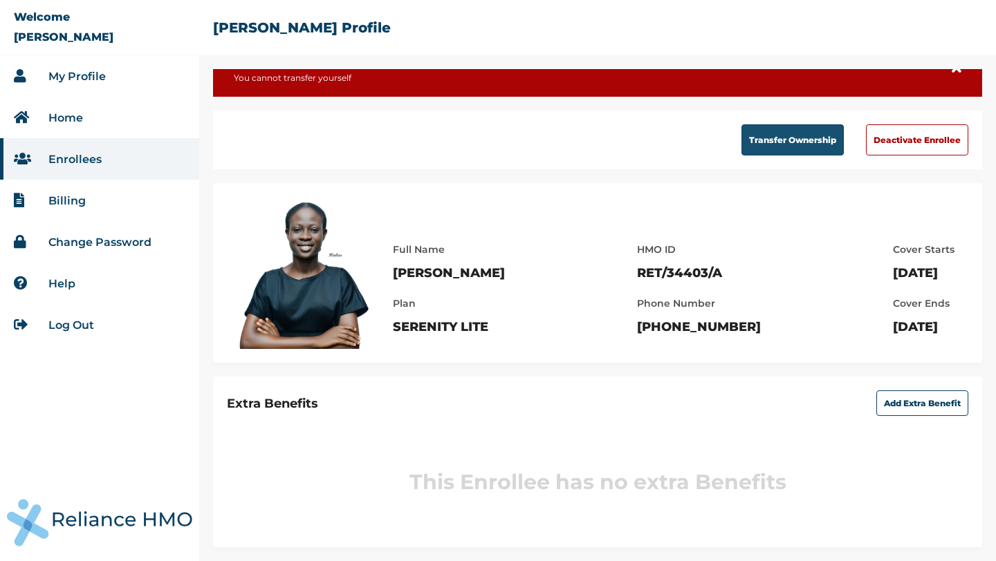
click at [748, 124] on button "Transfer Ownership" at bounding box center [792, 139] width 102 height 31
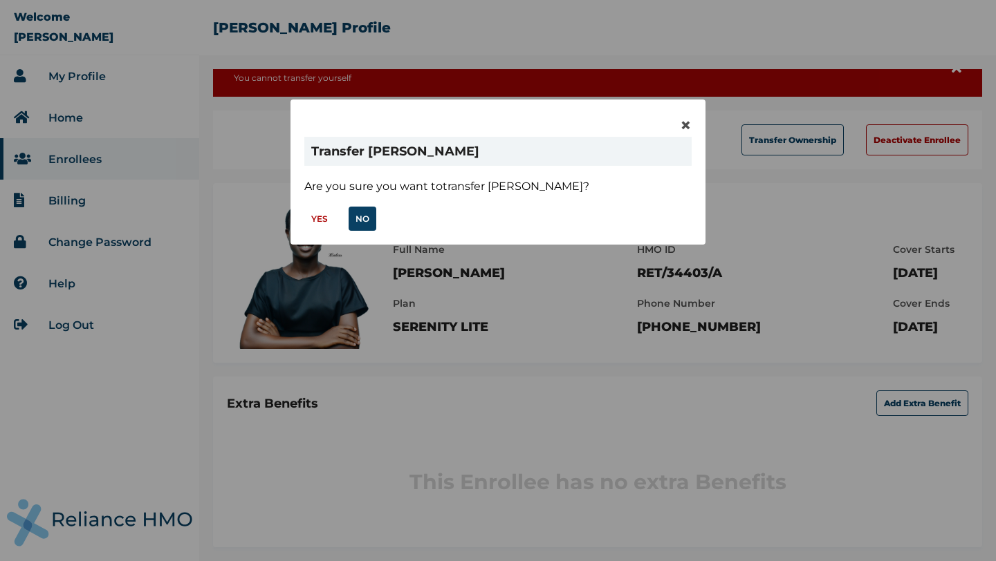
click at [317, 223] on button "YES" at bounding box center [319, 219] width 30 height 24
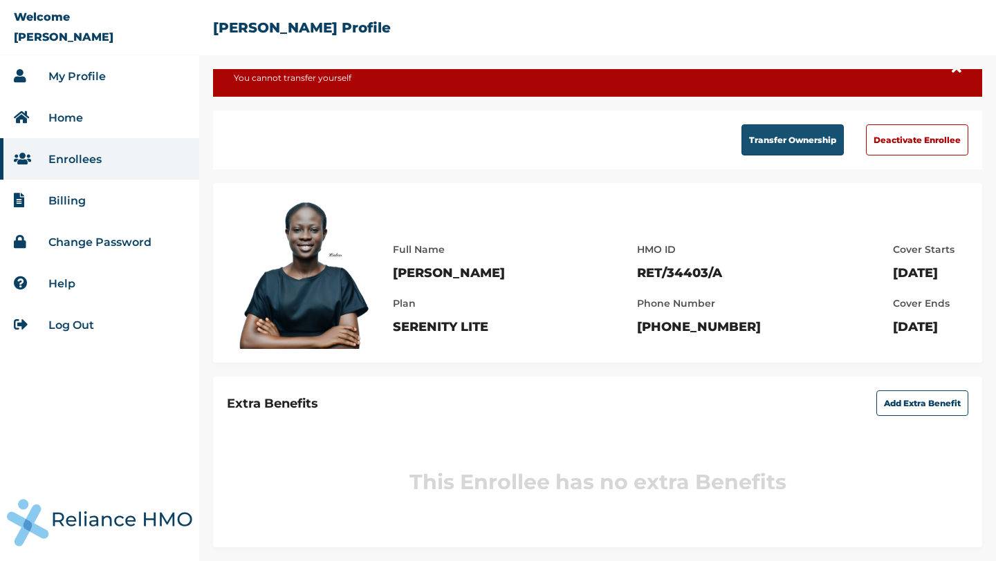
click at [786, 131] on button "Transfer Ownership" at bounding box center [792, 139] width 102 height 31
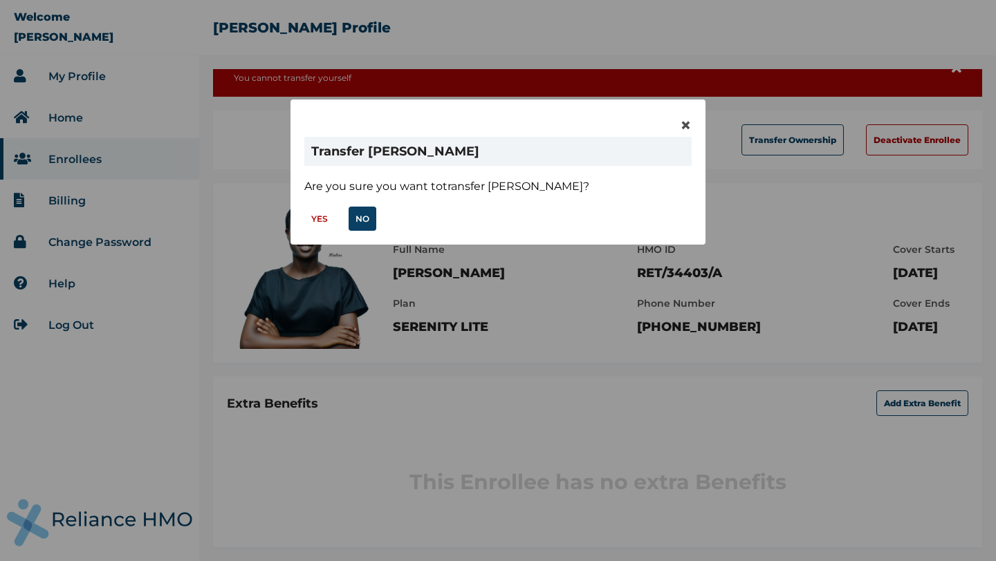
click at [326, 220] on button "YES" at bounding box center [319, 219] width 30 height 24
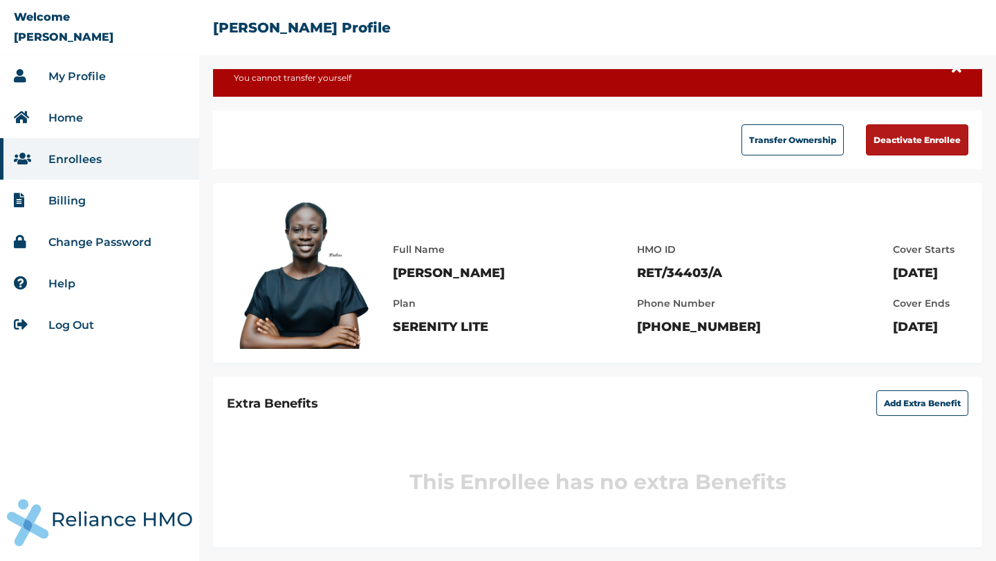
click at [913, 136] on button "Deactivate Enrollee" at bounding box center [917, 139] width 102 height 31
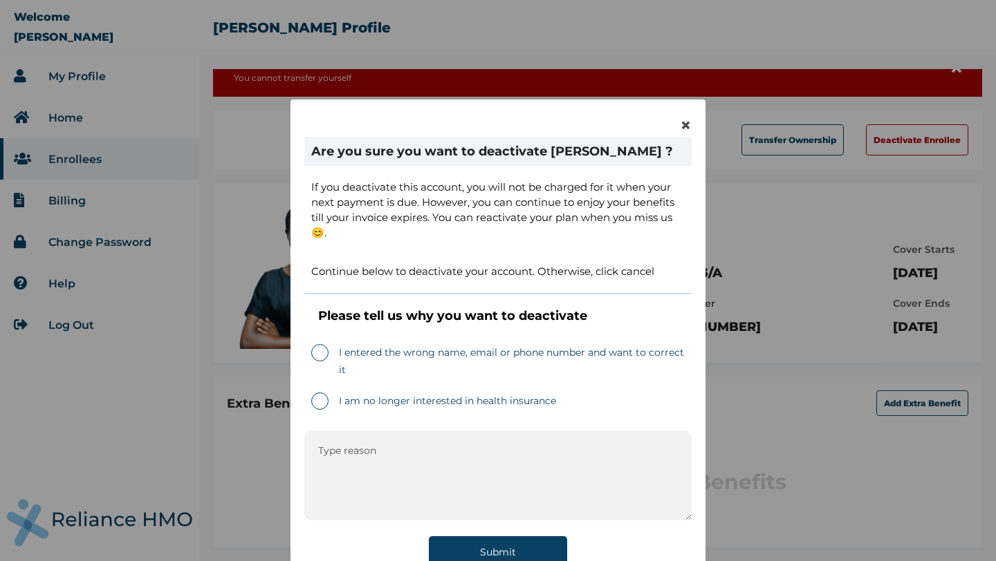
click at [320, 354] on label "I entered the wrong name, email or phone number and want to correct it" at bounding box center [497, 364] width 373 height 41
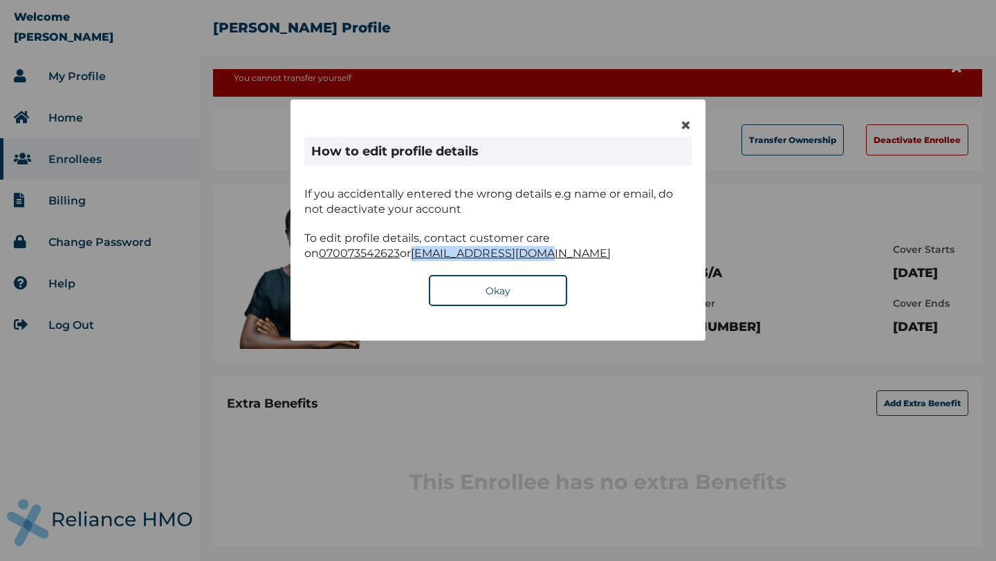
drag, startPoint x: 441, startPoint y: 257, endPoint x: 294, endPoint y: 255, distance: 147.3
click at [295, 254] on div "× How to edit profile details If you accidentally entered the wrong details e.g…" at bounding box center [497, 220] width 415 height 241
copy span "info@reliancehmo.com"
click at [675, 134] on div "× How to edit profile details If you accidentally entered the wrong details e.g…" at bounding box center [497, 220] width 415 height 241
click at [684, 131] on span "×" at bounding box center [686, 125] width 12 height 24
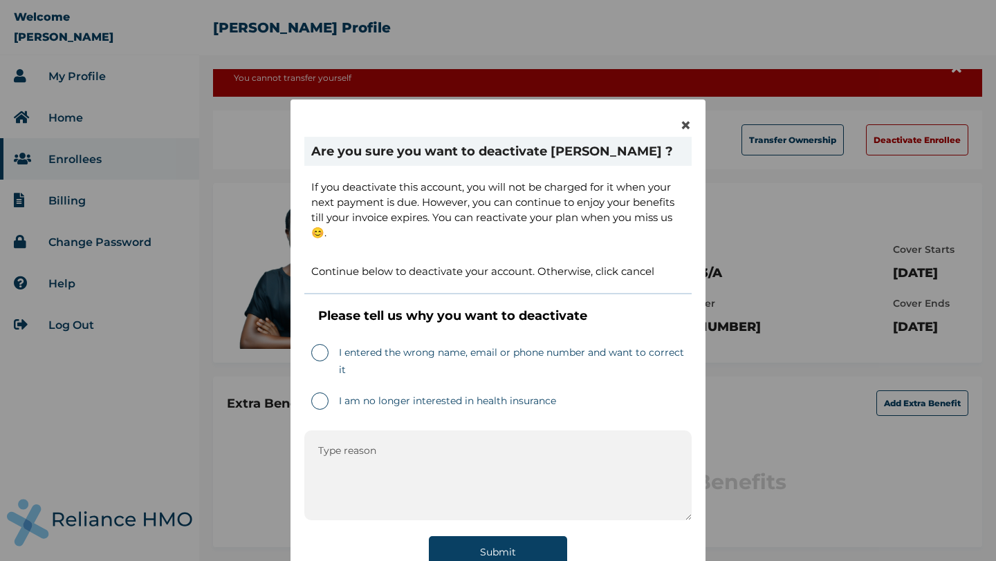
click at [313, 360] on label "I entered the wrong name, email or phone number and want to correct it" at bounding box center [497, 364] width 373 height 41
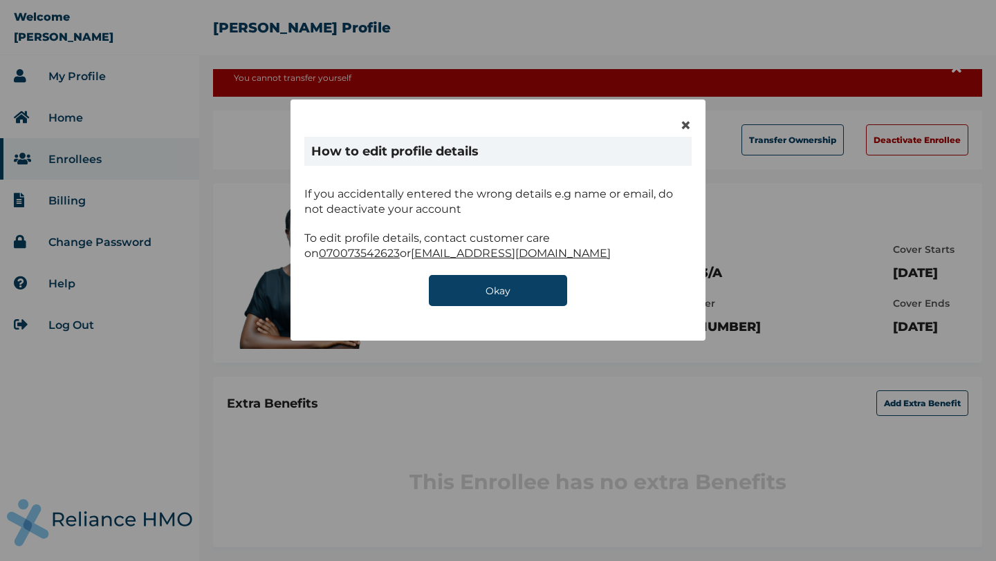
click at [515, 290] on button "Okay" at bounding box center [498, 290] width 138 height 31
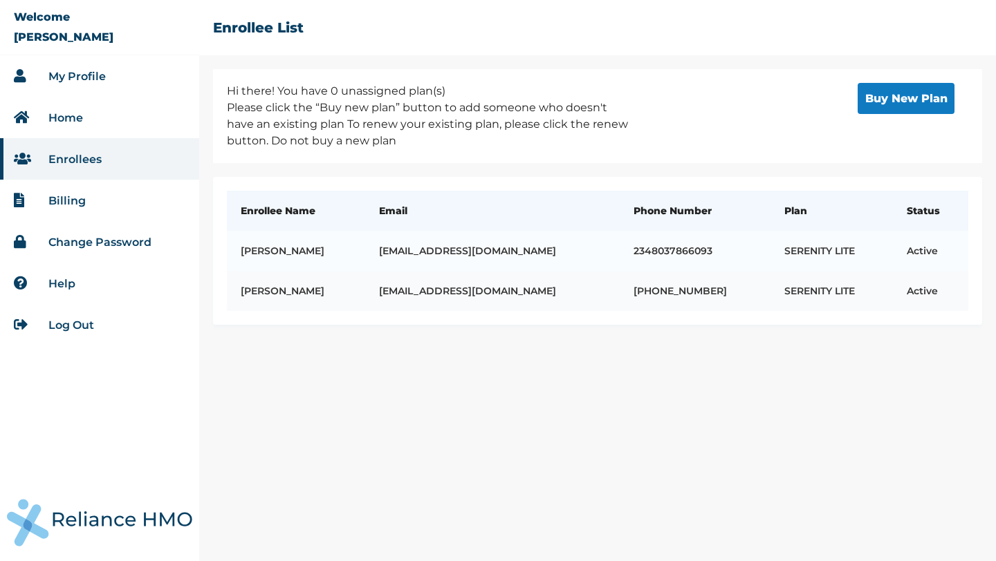
click at [582, 284] on td "adebalanced04@gmail.com" at bounding box center [492, 291] width 254 height 40
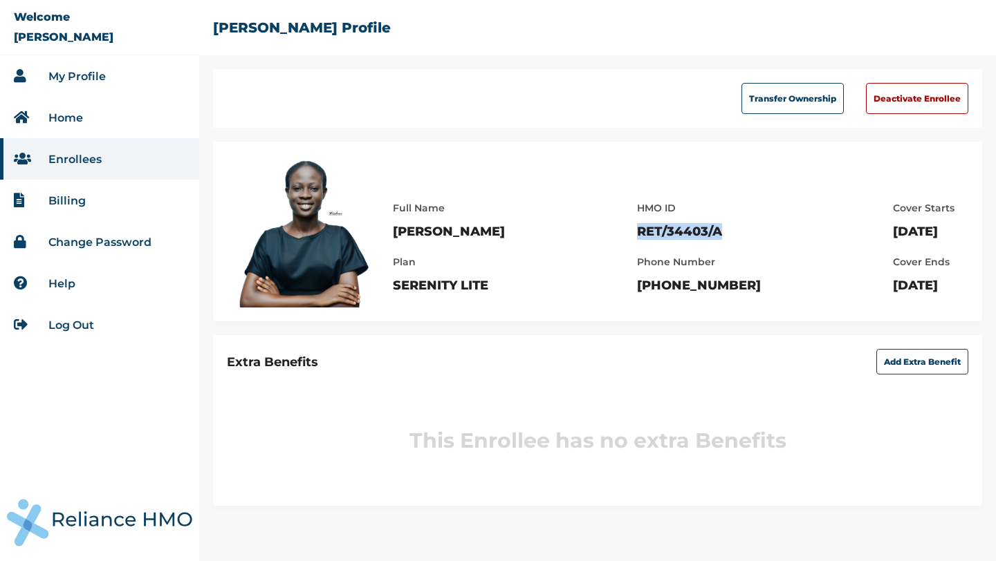
drag, startPoint x: 673, startPoint y: 230, endPoint x: 576, endPoint y: 225, distance: 96.9
click at [576, 225] on div "Full Name Deborah Adepoju Plan SERENITY LITE HMO ID RET/34403/A Phone Number +2…" at bounding box center [680, 240] width 575 height 108
copy p "RET/34403/A"
click at [86, 196] on li "Billing" at bounding box center [99, 200] width 199 height 41
click at [62, 151] on li "Enrollees" at bounding box center [99, 158] width 199 height 41
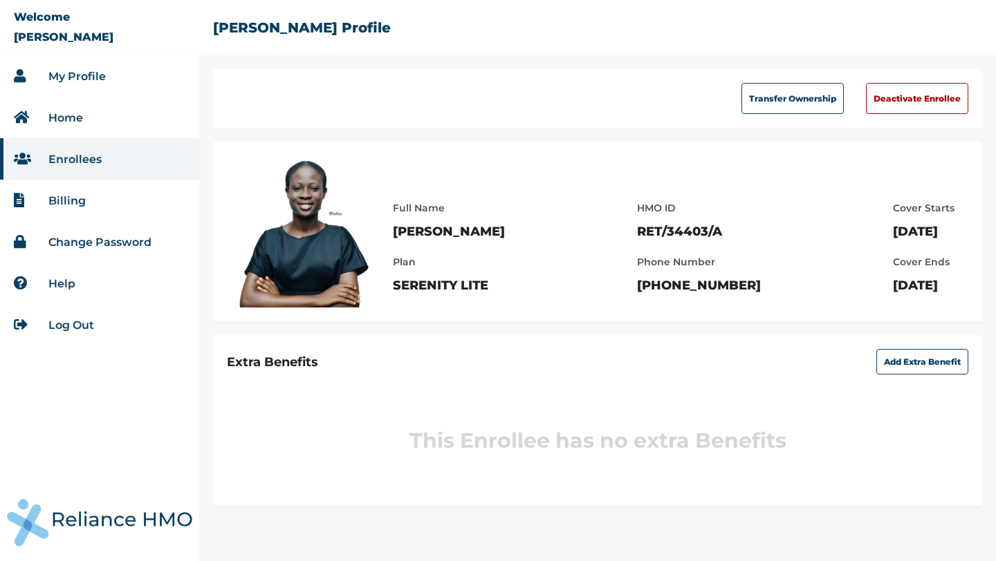
click at [66, 161] on link "Enrollees" at bounding box center [74, 159] width 53 height 13
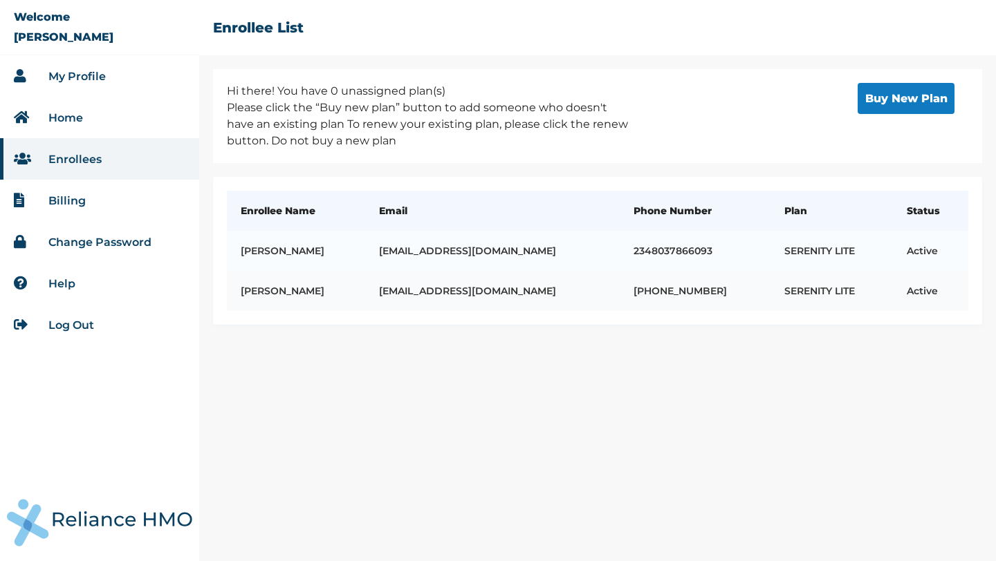
click at [365, 295] on td "Deborah Adepoju" at bounding box center [296, 291] width 138 height 40
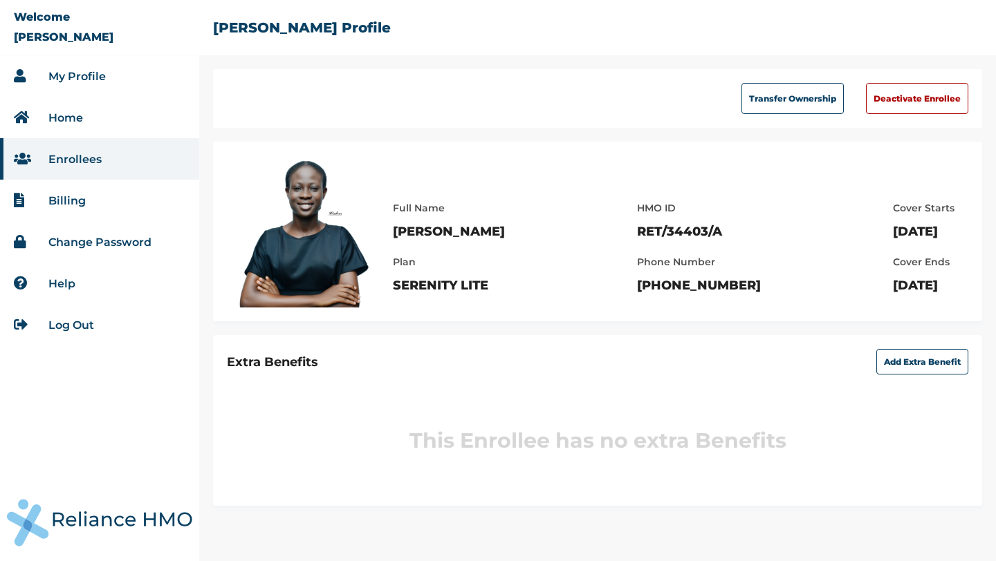
click at [68, 159] on link "Enrollees" at bounding box center [74, 159] width 53 height 13
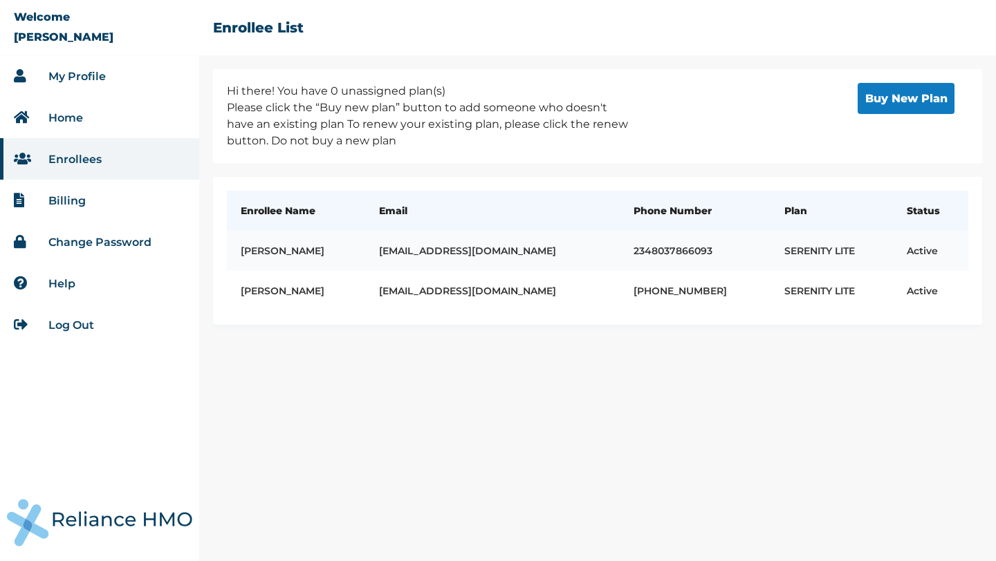
click at [361, 261] on td "ADEYINKA ADEPOJU" at bounding box center [296, 251] width 138 height 40
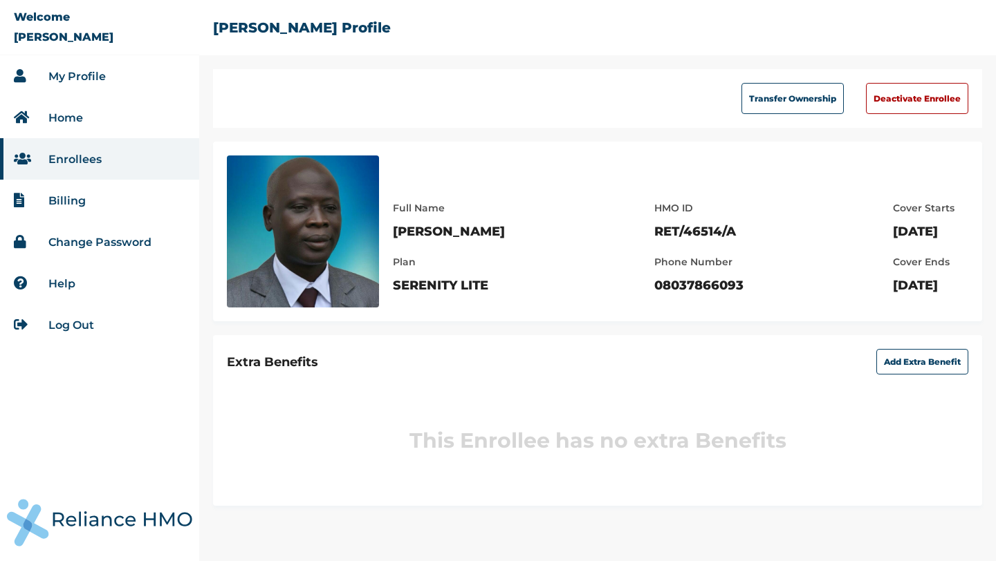
drag, startPoint x: 694, startPoint y: 232, endPoint x: 564, endPoint y: 231, distance: 130.0
click at [564, 230] on div "Full Name ADEYINKA ADEPOJU Plan SERENITY LITE HMO ID RET/46514/A Phone Number 0…" at bounding box center [680, 240] width 575 height 108
click at [743, 223] on div "Full Name ADEYINKA ADEPOJU Plan SERENITY LITE HMO ID RET/46514/A Phone Number 0…" at bounding box center [680, 240] width 575 height 108
drag, startPoint x: 698, startPoint y: 230, endPoint x: 594, endPoint y: 231, distance: 103.7
click at [594, 231] on div "Full Name ADEYINKA ADEPOJU Plan SERENITY LITE HMO ID RET/46514/A Phone Number 0…" at bounding box center [680, 240] width 575 height 108
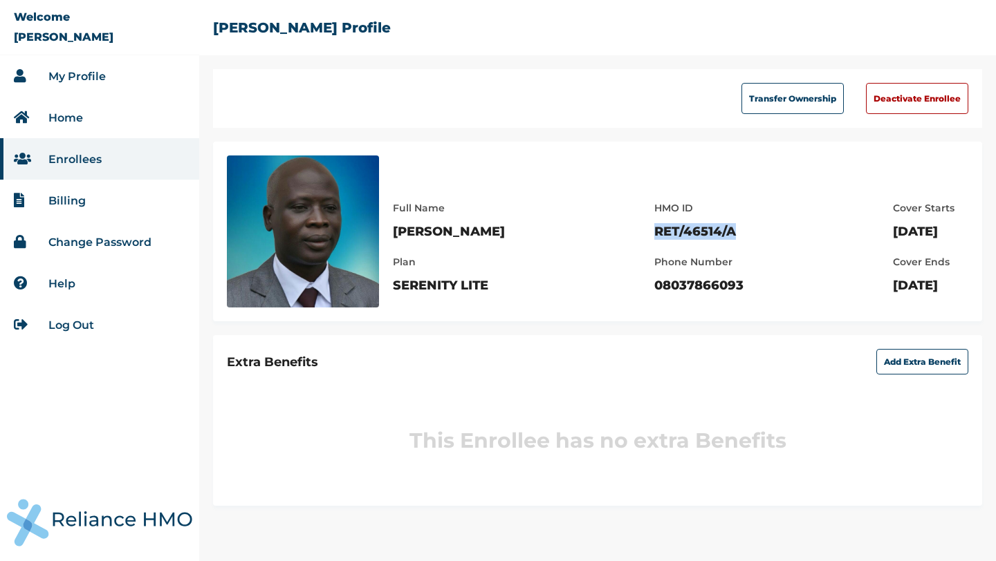
copy p "RET/46514/A"
click at [78, 77] on link "My Profile" at bounding box center [76, 76] width 57 height 13
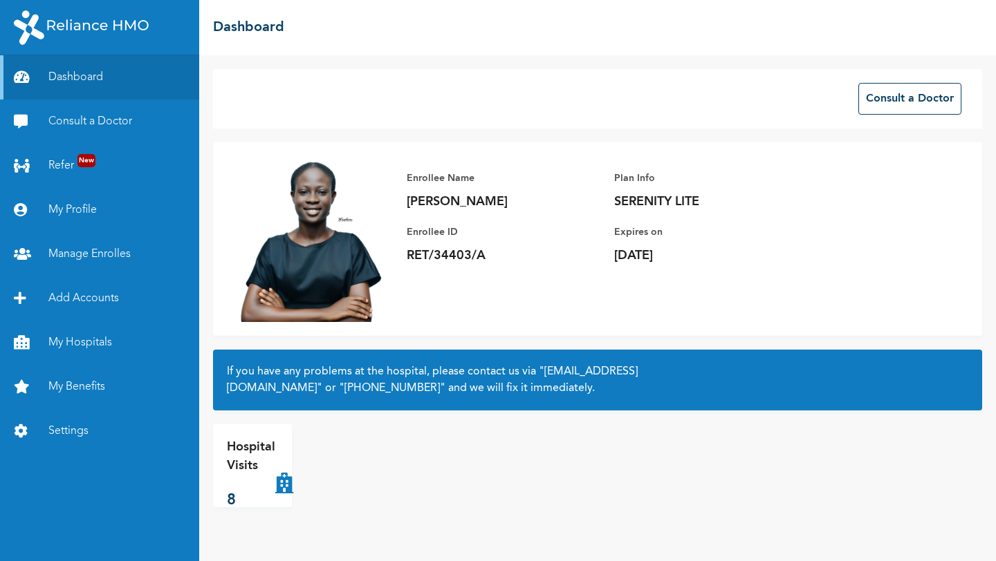
click at [266, 454] on p "Hospital Visits" at bounding box center [251, 456] width 48 height 37
click at [258, 466] on p "Hospital Visits" at bounding box center [251, 456] width 48 height 37
click at [259, 458] on p "Hospital Visits" at bounding box center [251, 456] width 48 height 37
click at [112, 242] on link "Manage Enrolles" at bounding box center [99, 254] width 199 height 44
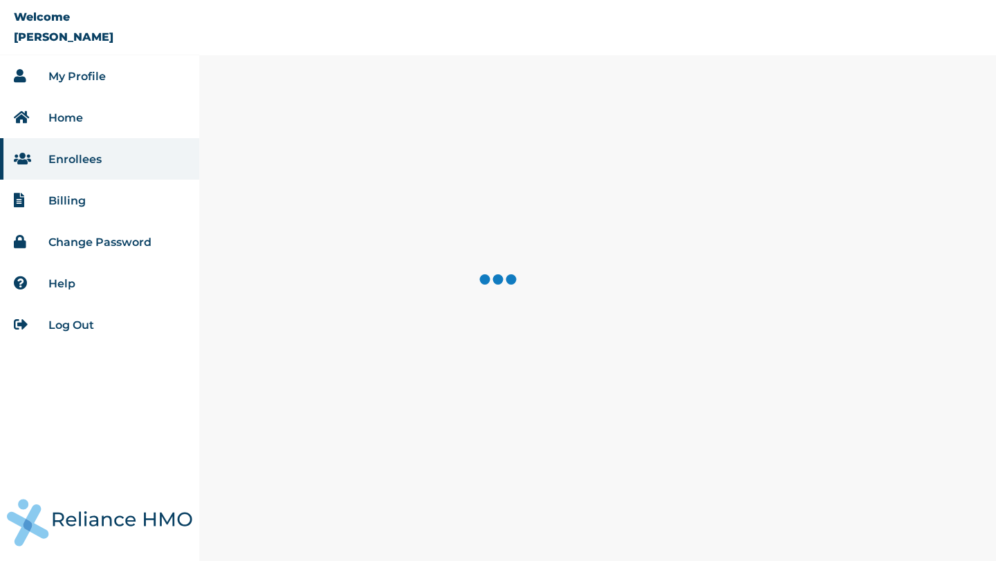
click at [80, 198] on link "Billing" at bounding box center [66, 200] width 37 height 13
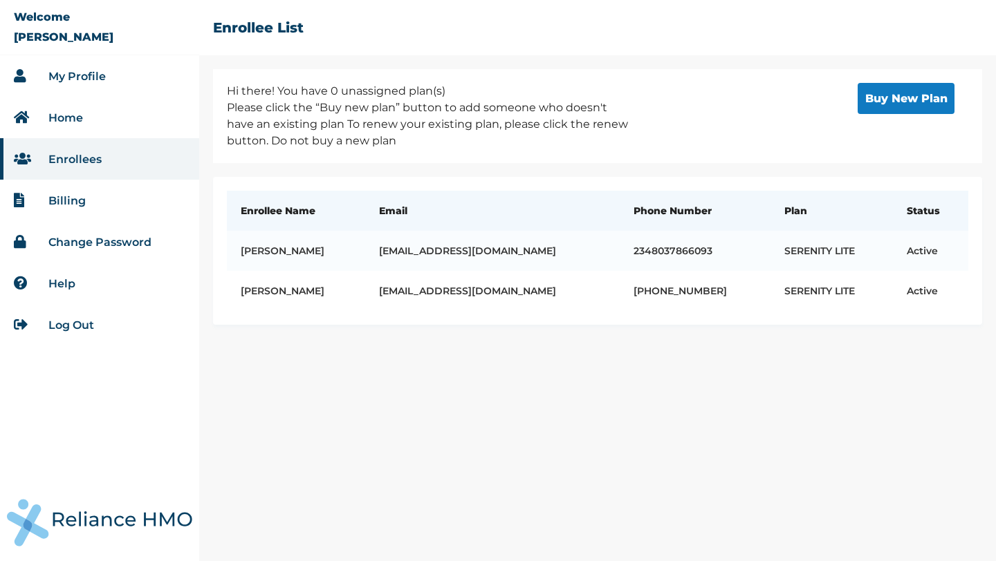
click at [75, 74] on link "My Profile" at bounding box center [76, 76] width 57 height 13
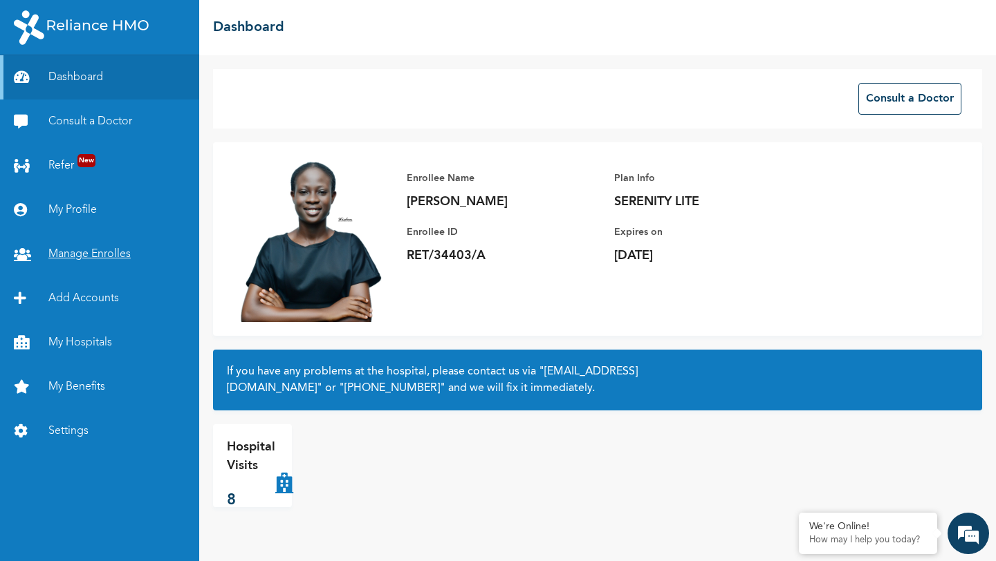
click at [81, 249] on link "Manage Enrolles" at bounding box center [99, 254] width 199 height 44
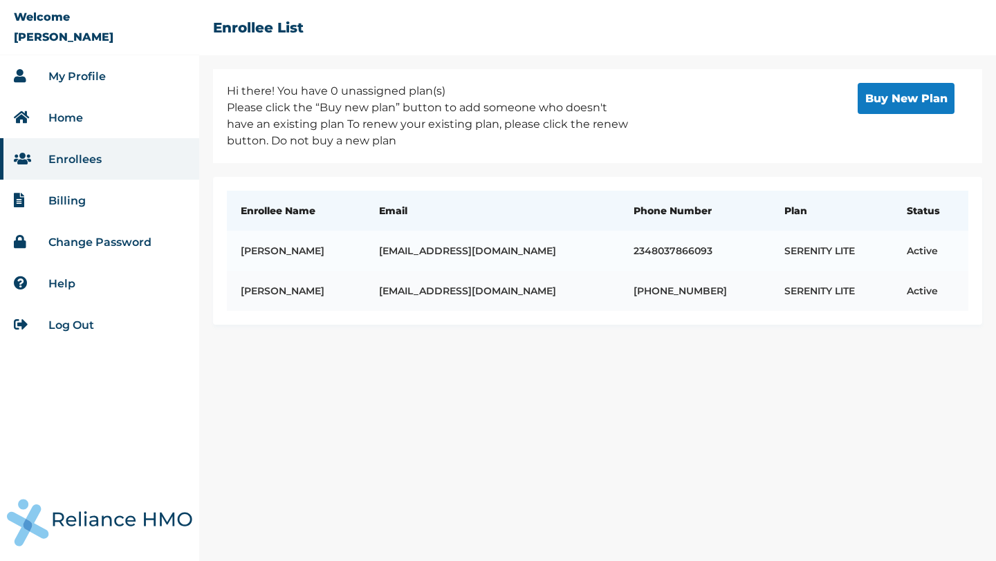
click at [346, 290] on td "[PERSON_NAME]" at bounding box center [296, 291] width 138 height 40
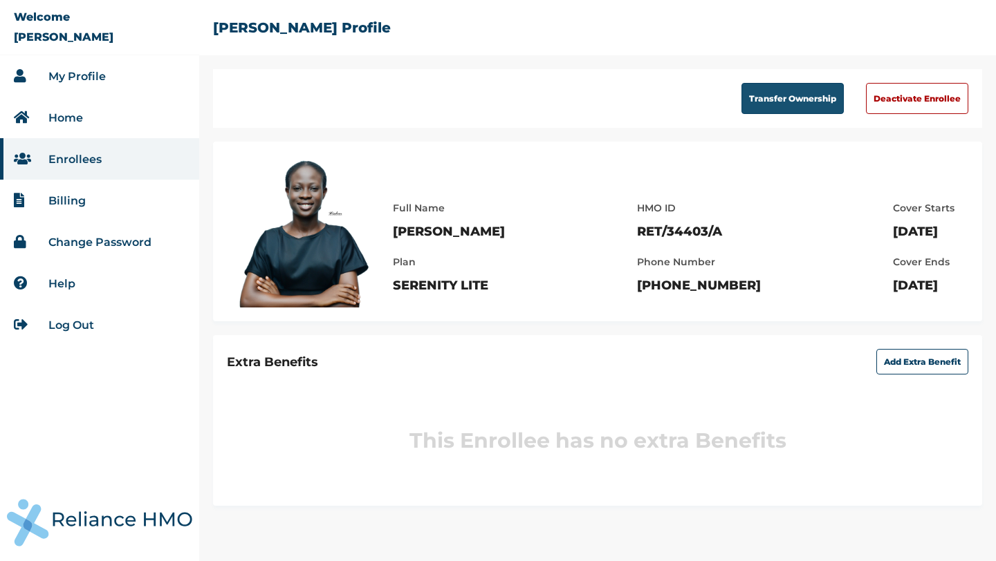
click at [801, 108] on button "Transfer Ownership" at bounding box center [792, 98] width 102 height 31
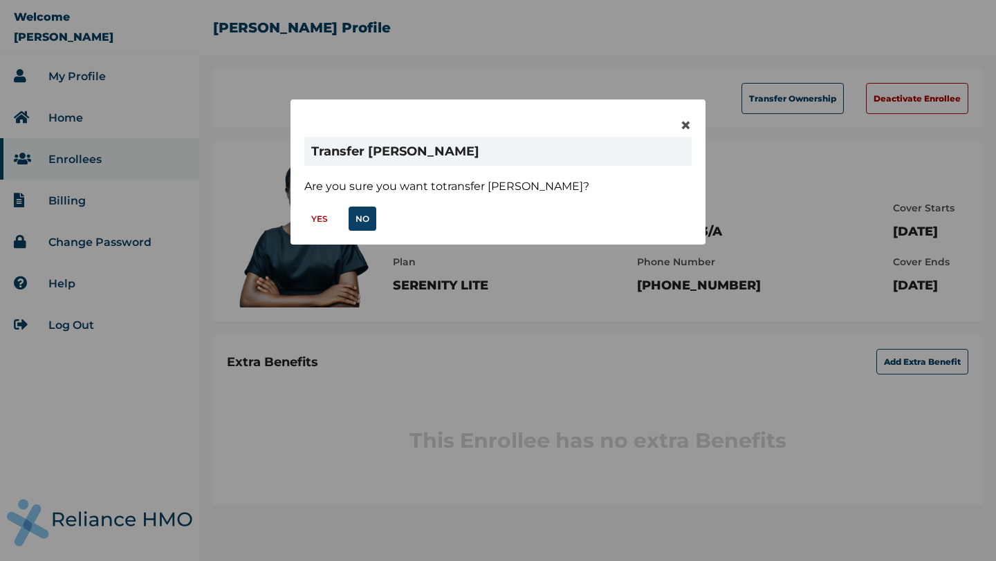
click at [324, 217] on button "YES" at bounding box center [319, 219] width 30 height 24
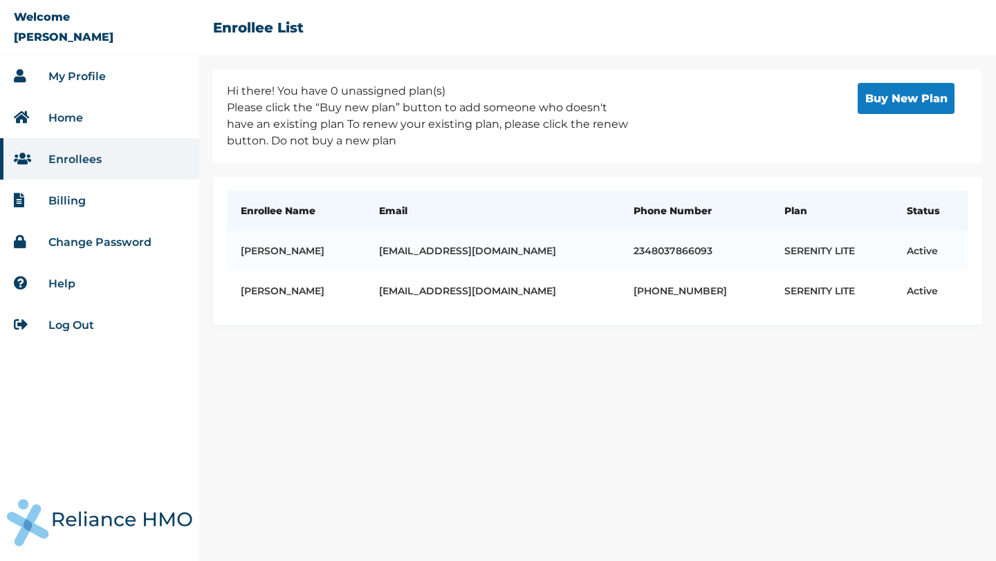
click at [104, 77] on link "My Profile" at bounding box center [76, 76] width 57 height 13
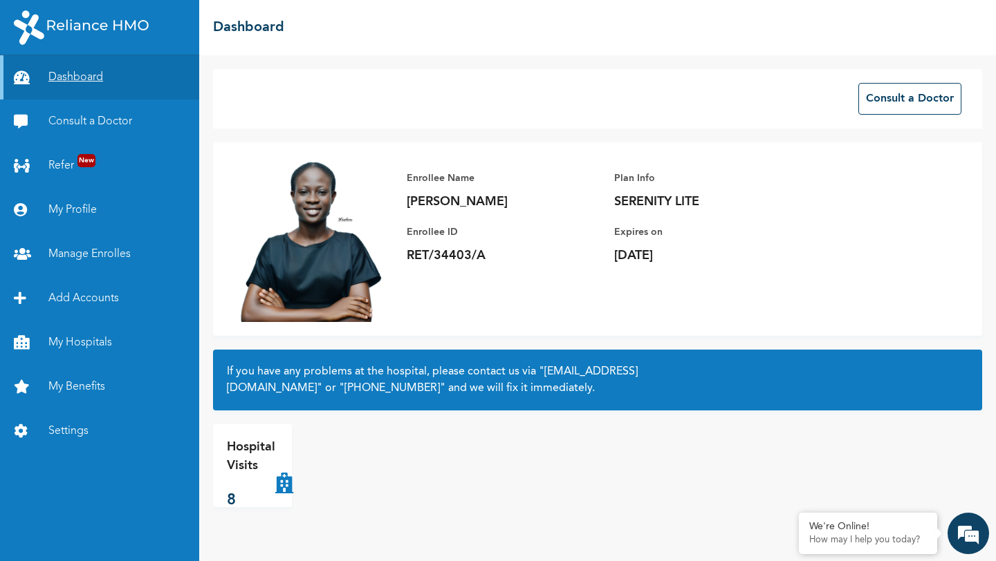
click at [82, 82] on link "Dashboard" at bounding box center [99, 77] width 199 height 44
click at [81, 85] on link "Dashboard" at bounding box center [99, 77] width 199 height 44
click at [95, 265] on link "Manage Enrolles" at bounding box center [99, 254] width 199 height 44
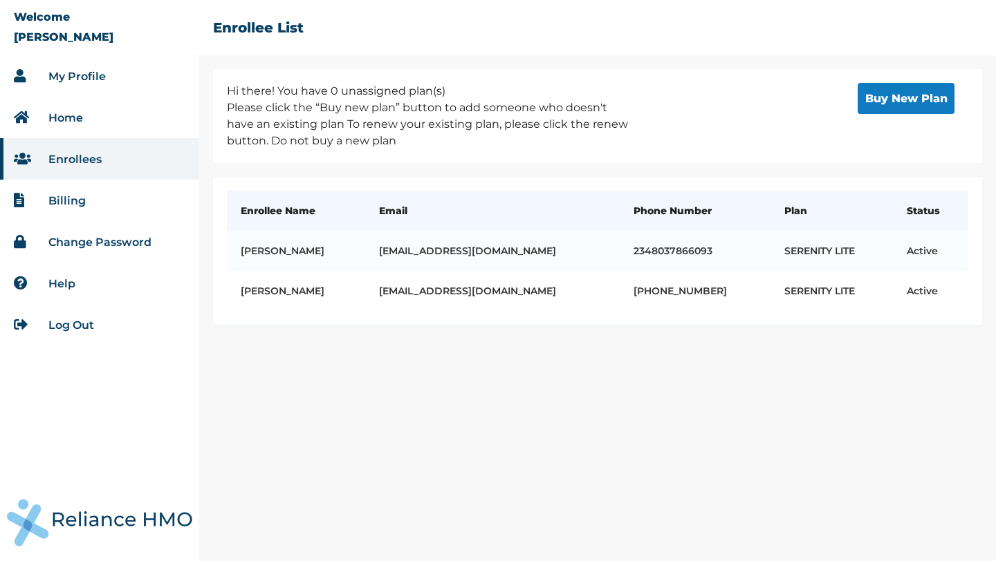
click at [56, 286] on link "Help" at bounding box center [61, 283] width 27 height 13
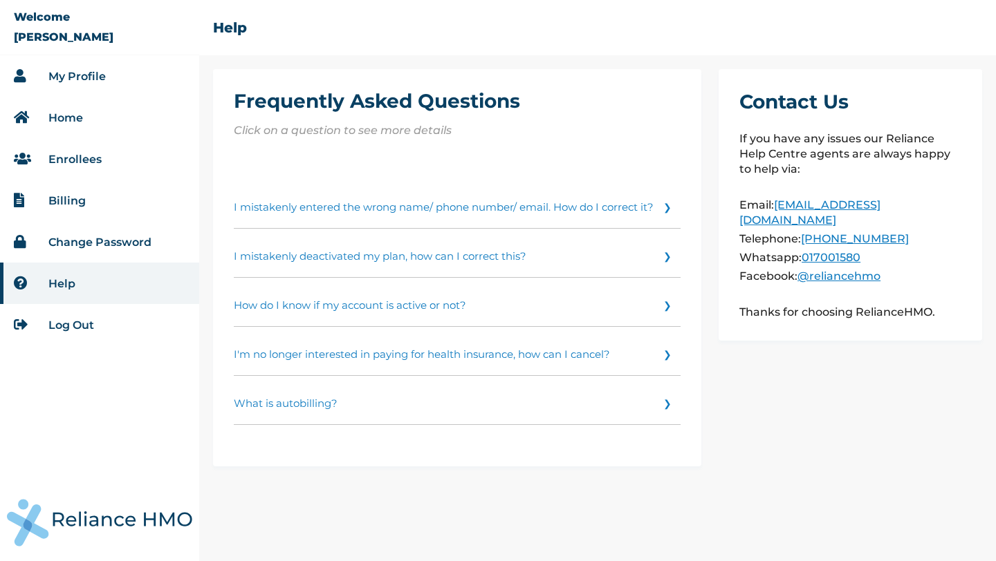
click at [366, 212] on link "I mistakenly entered the wrong name/ phone number/ email. How do I correct it?" at bounding box center [457, 204] width 447 height 49
click at [71, 166] on li "Enrollees" at bounding box center [99, 158] width 199 height 41
click at [89, 158] on link "Enrollees" at bounding box center [74, 159] width 53 height 13
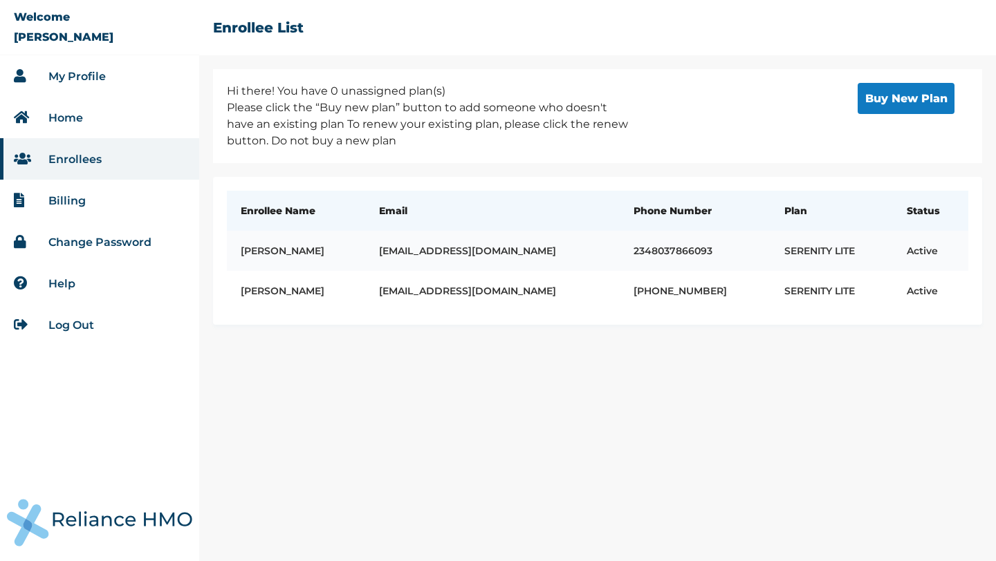
click at [365, 252] on td "ADEYINKA ADEPOJU" at bounding box center [296, 251] width 138 height 40
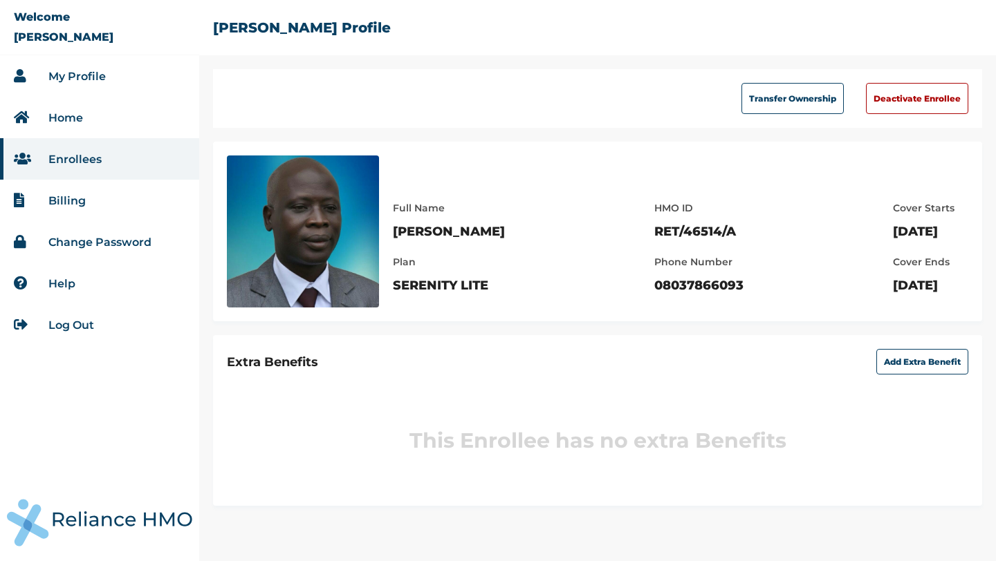
click at [86, 76] on link "My Profile" at bounding box center [76, 76] width 57 height 13
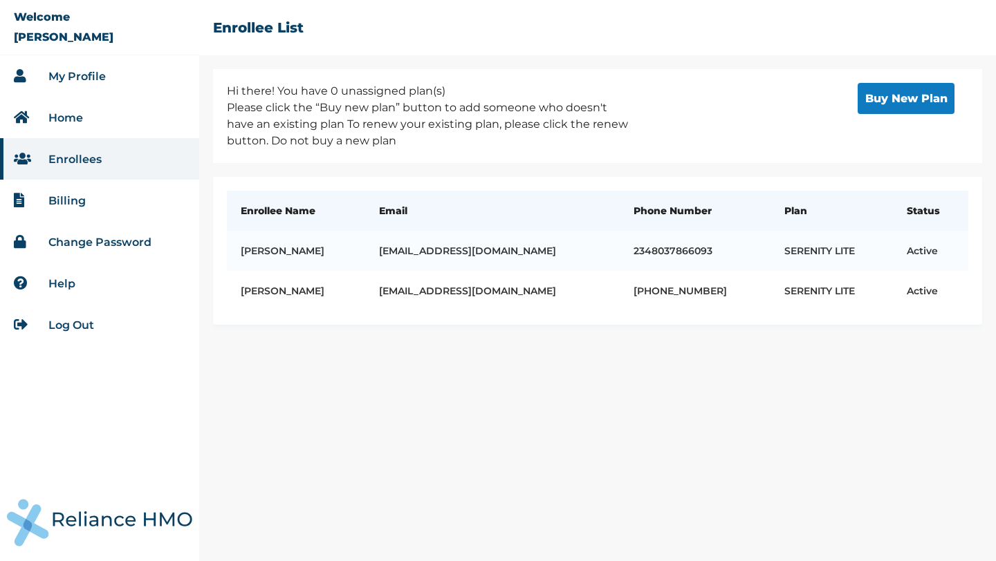
click at [91, 81] on link "My Profile" at bounding box center [76, 76] width 57 height 13
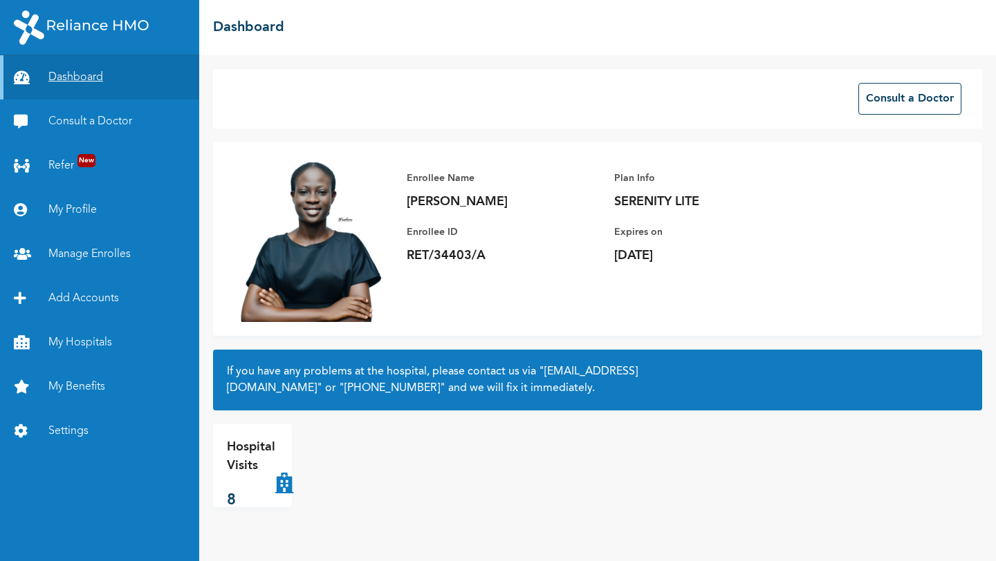
click at [78, 76] on link "Dashboard" at bounding box center [99, 77] width 199 height 44
click at [95, 249] on link "Manage Enrolles" at bounding box center [99, 254] width 199 height 44
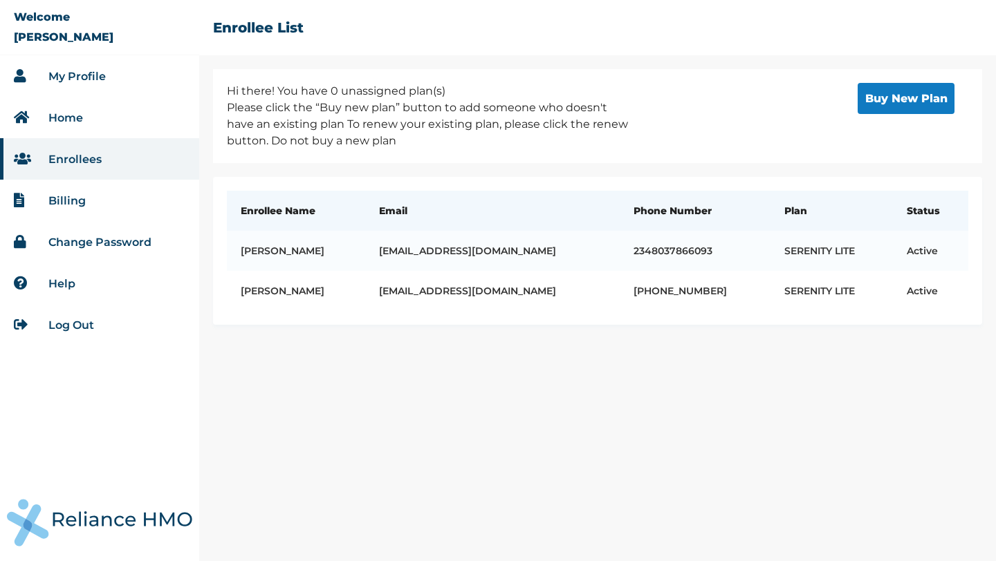
click at [66, 75] on link "My Profile" at bounding box center [76, 76] width 57 height 13
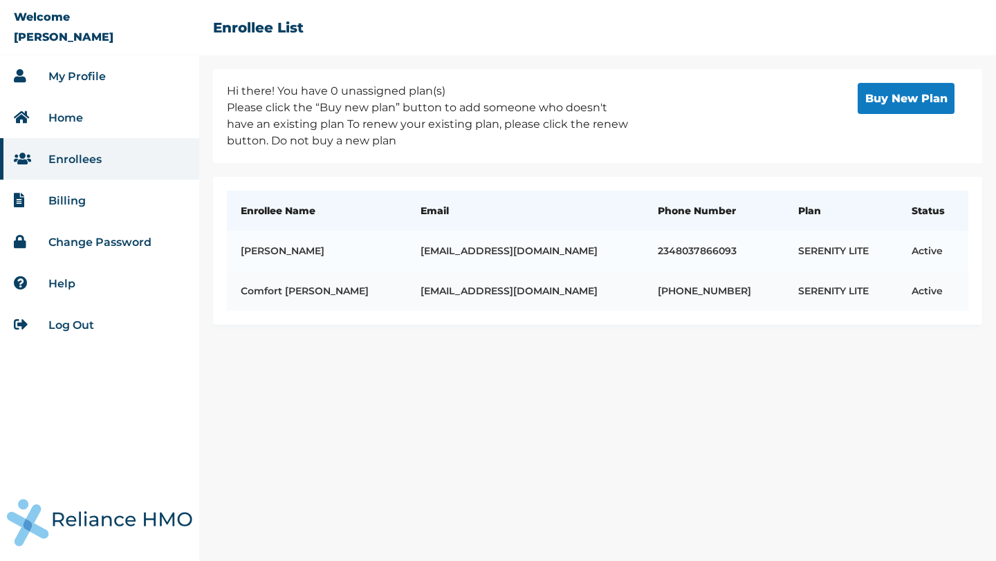
click at [784, 289] on td "SERENITY LITE" at bounding box center [840, 291] width 113 height 40
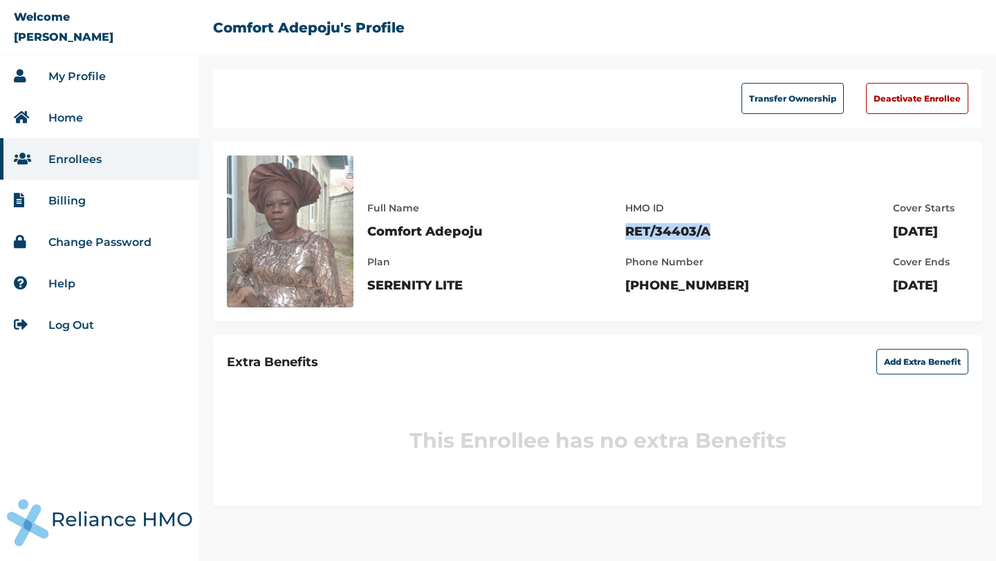
drag, startPoint x: 670, startPoint y: 225, endPoint x: 548, endPoint y: 234, distance: 122.7
click at [548, 234] on div "Full Name Comfort Adepoju Plan SERENITY LITE HMO ID RET/34403/A Phone Number +2…" at bounding box center [667, 240] width 601 height 108
copy p "RET/34403/A"
click at [584, 130] on div "Transfer Ownership Deactivate Enrollee Full Name Comfort Adepoju Plan SERENITY …" at bounding box center [597, 315] width 797 height 492
click at [77, 73] on link "My Profile" at bounding box center [76, 76] width 57 height 13
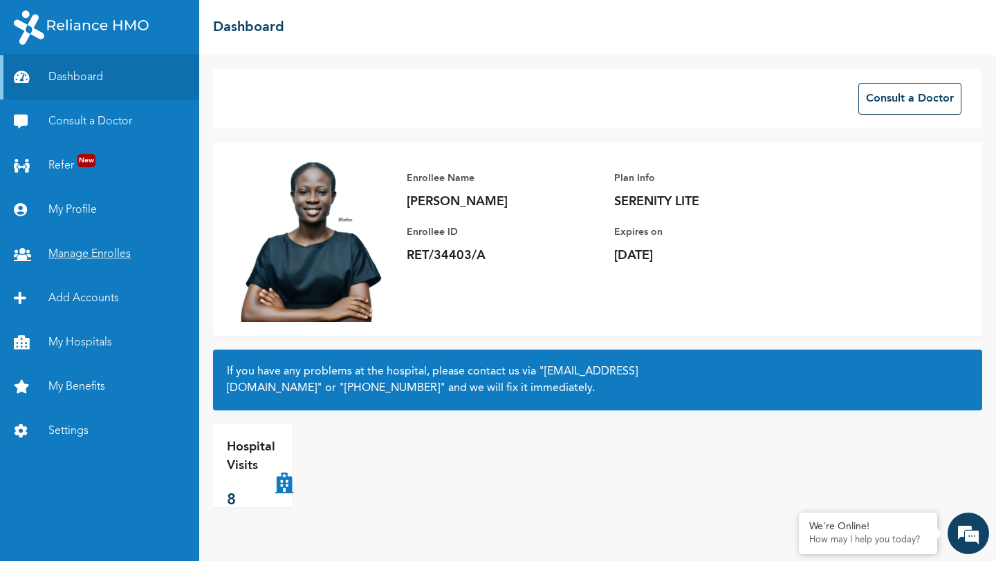
click at [97, 252] on link "Manage Enrolles" at bounding box center [99, 254] width 199 height 44
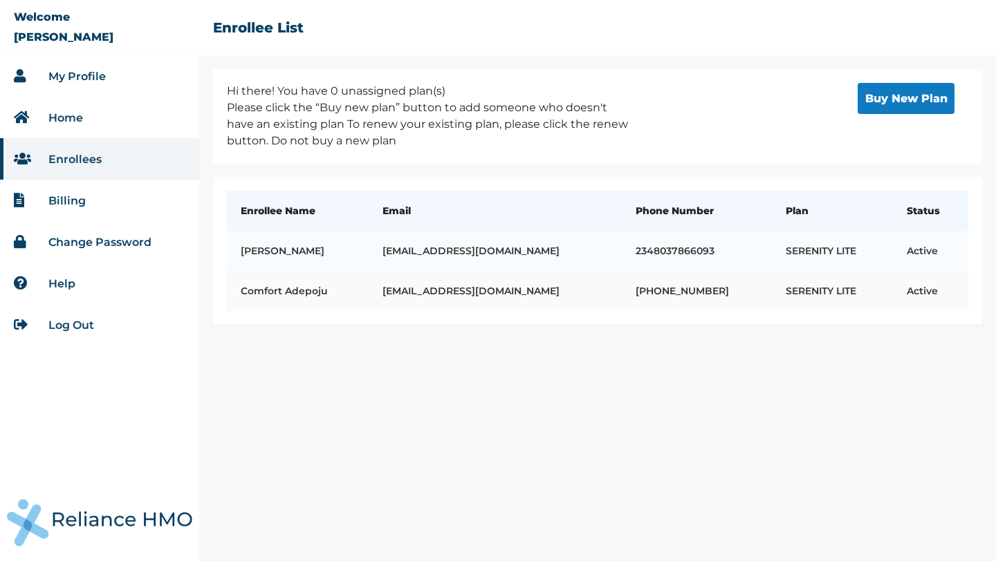
click at [369, 289] on td "Comfort Adepoju" at bounding box center [298, 291] width 142 height 40
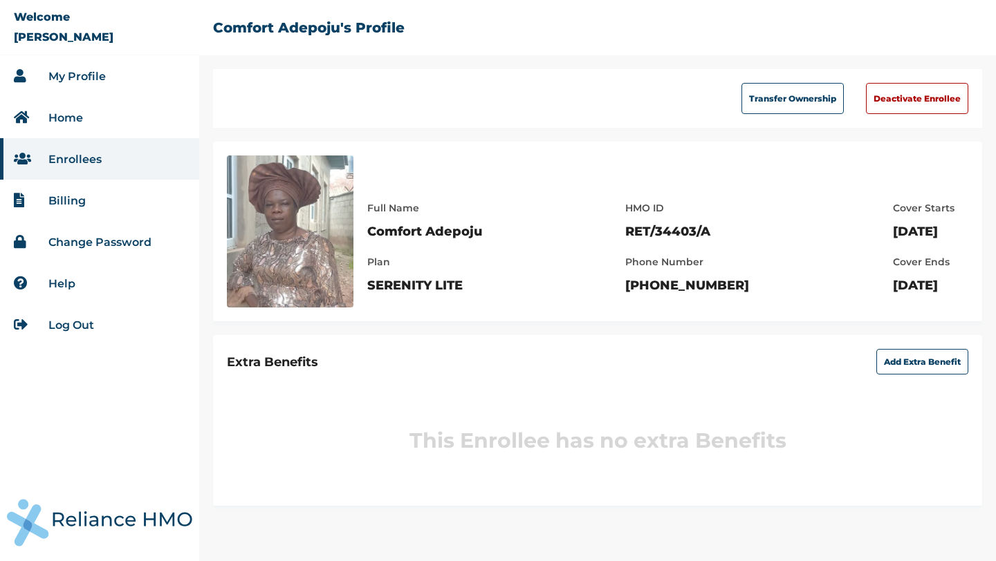
click at [84, 81] on link "My Profile" at bounding box center [76, 76] width 57 height 13
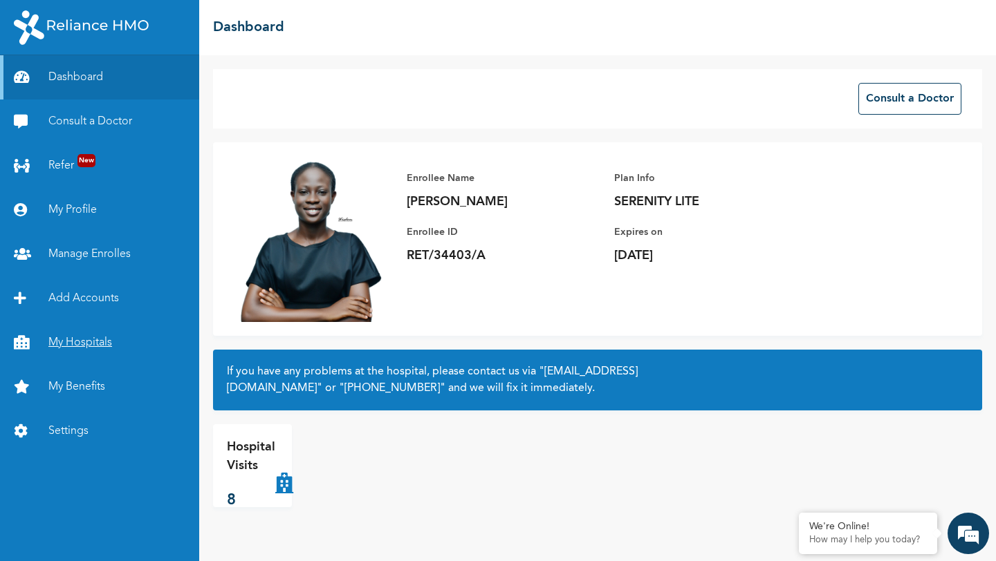
click at [94, 339] on link "My Hospitals" at bounding box center [99, 343] width 199 height 44
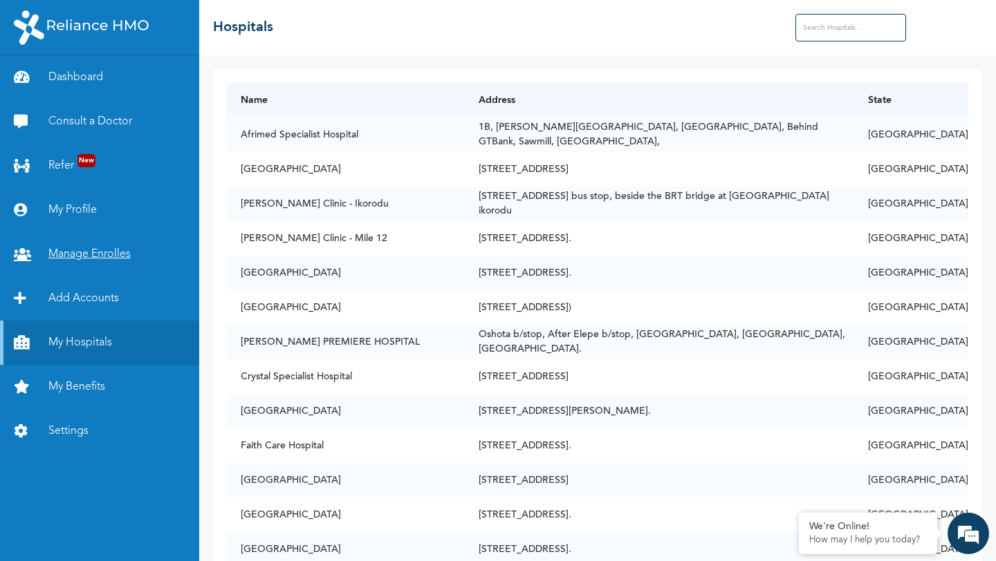
click at [113, 243] on link "Manage Enrolles" at bounding box center [99, 254] width 199 height 44
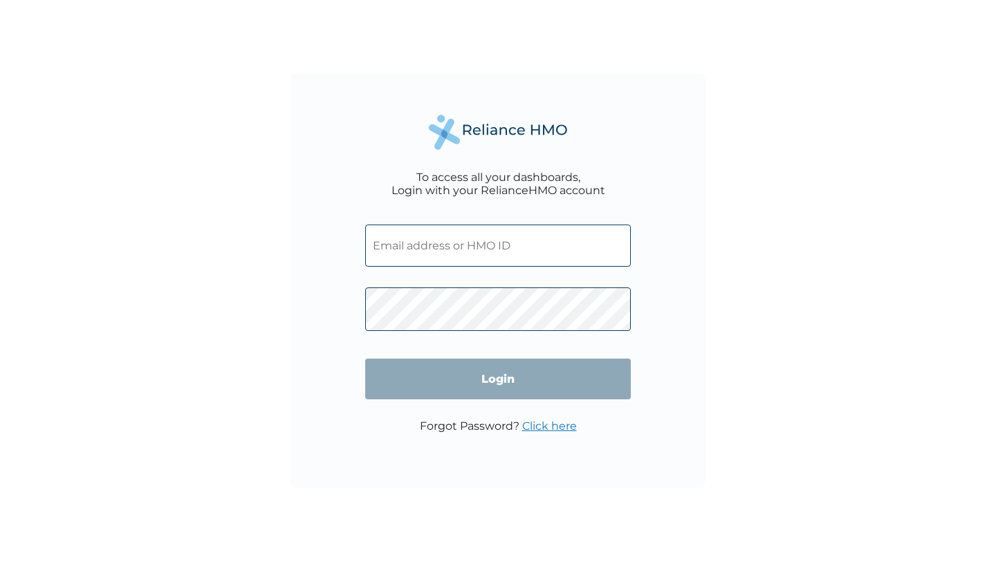
click at [536, 252] on input "text" at bounding box center [498, 246] width 266 height 42
type input "RET/34403/A"
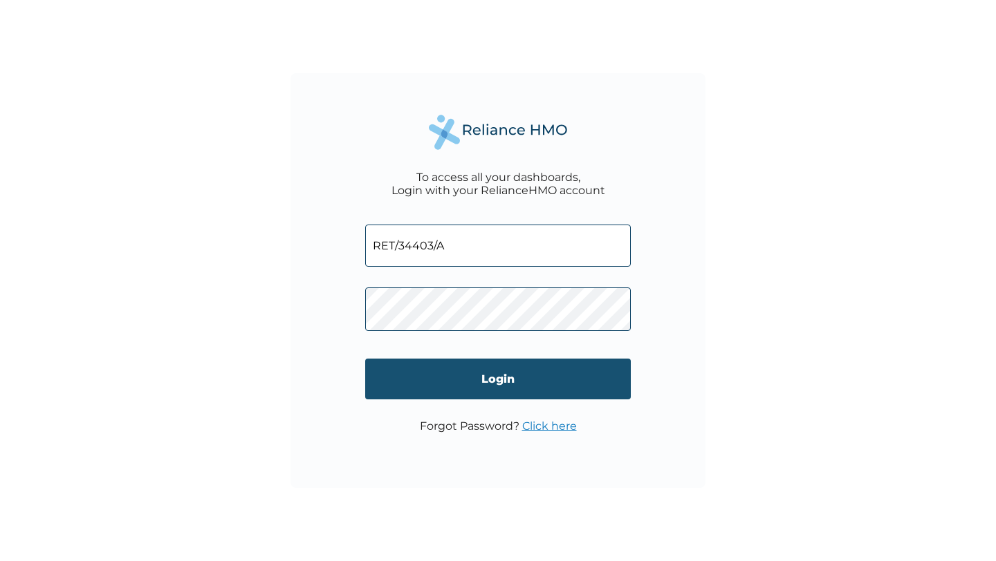
click at [487, 378] on input "Login" at bounding box center [498, 379] width 266 height 41
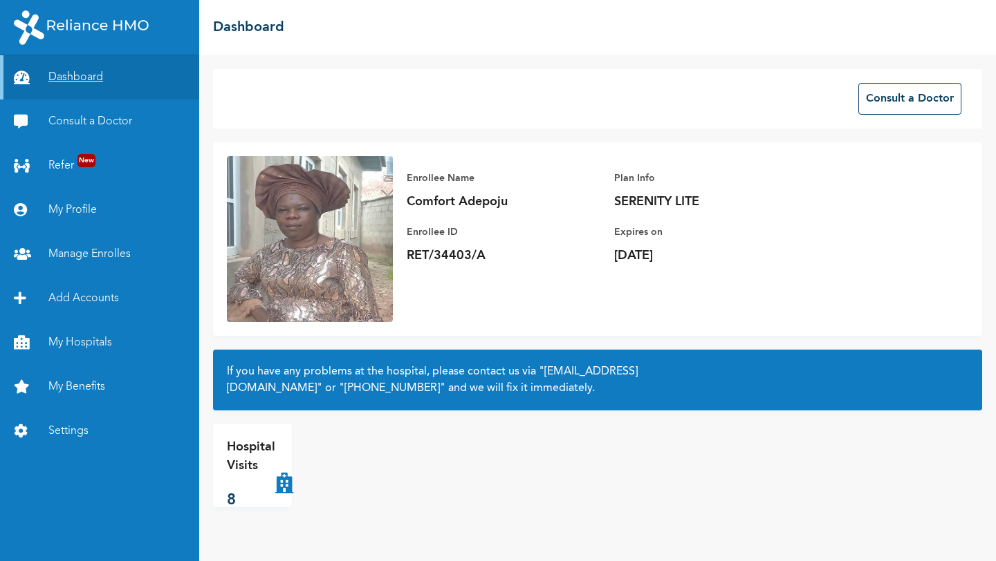
click at [73, 82] on link "Dashboard" at bounding box center [99, 77] width 199 height 44
